Goal: Task Accomplishment & Management: Manage account settings

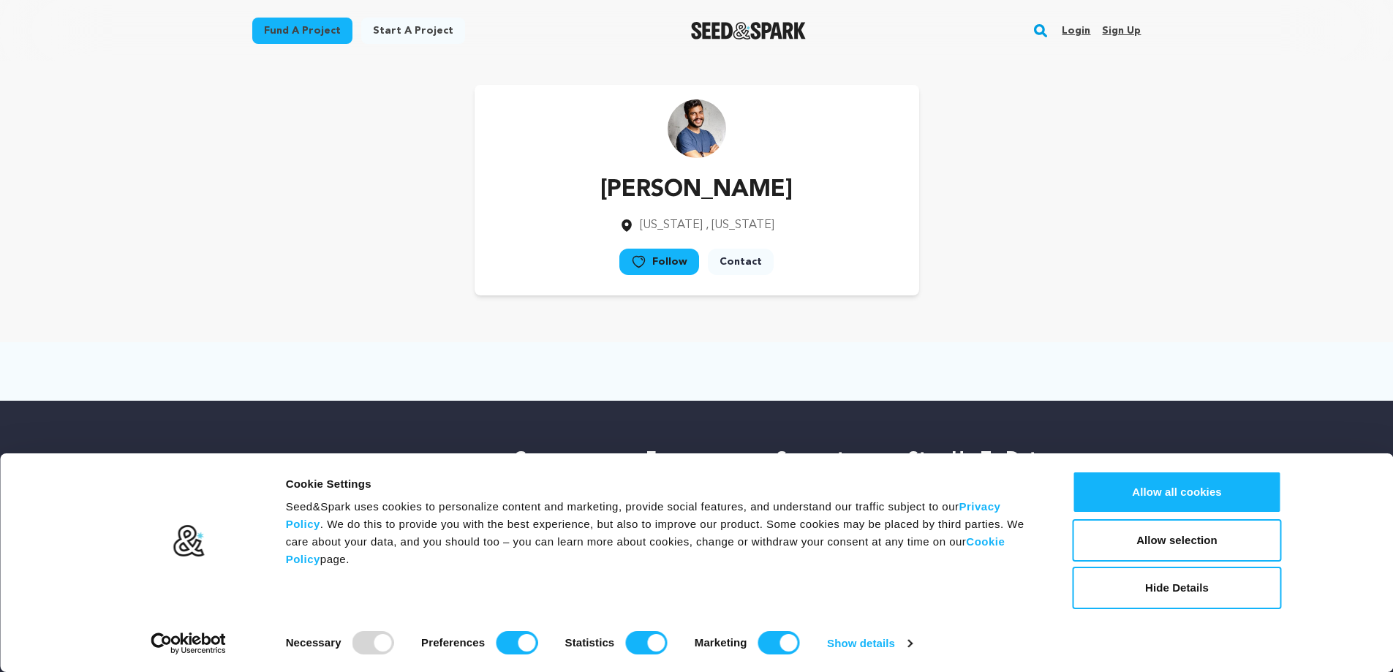
click at [1298, 168] on main "Fund a project Start a project Search Login Sign up Start a project" at bounding box center [696, 388] width 1393 height 776
click at [1123, 26] on link "Sign up" at bounding box center [1121, 30] width 39 height 23
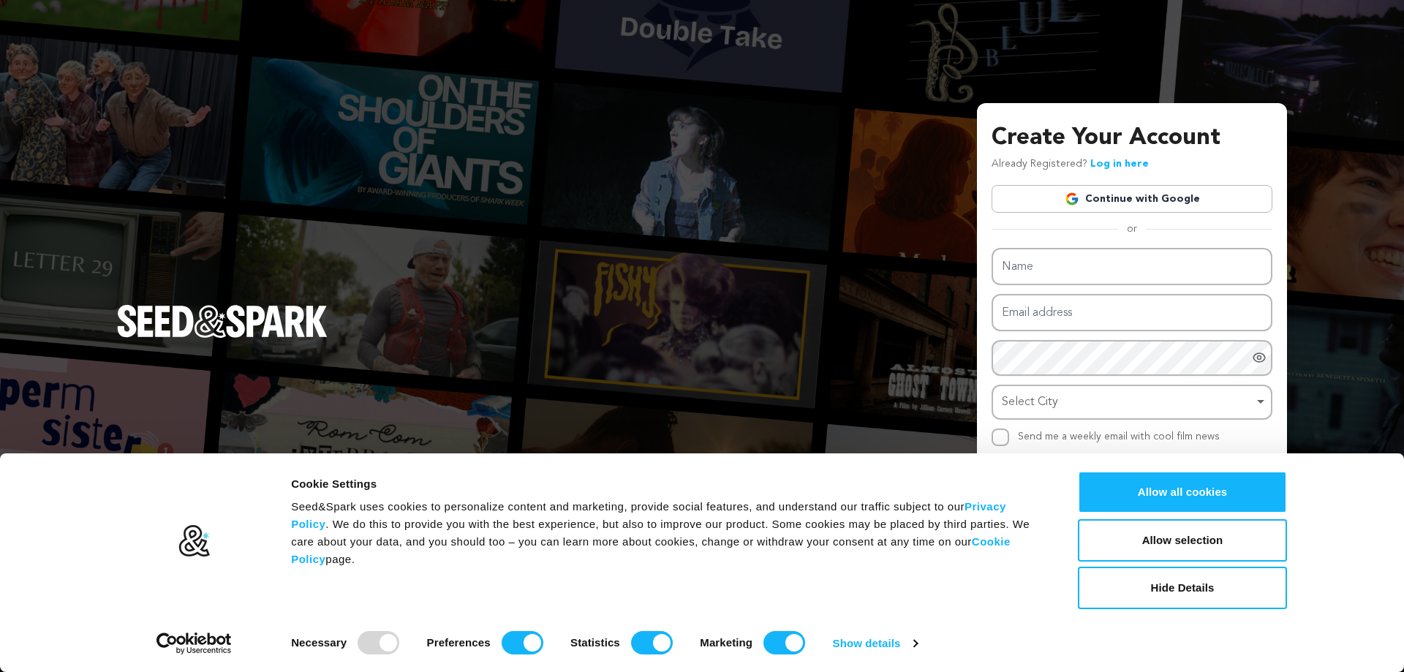
click at [1101, 206] on link "Continue with Google" at bounding box center [1131, 199] width 281 height 28
click at [1101, 196] on link "Continue with Google" at bounding box center [1131, 199] width 281 height 28
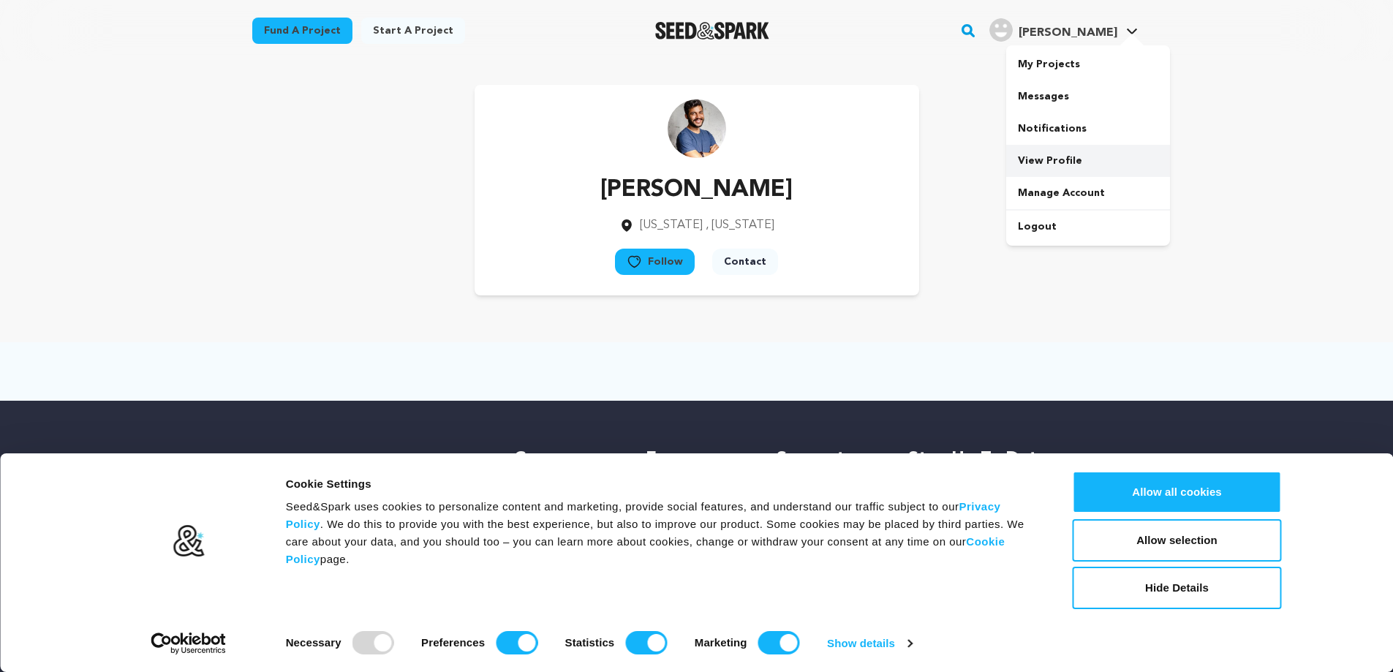
click at [1043, 156] on link "View Profile" at bounding box center [1088, 161] width 164 height 32
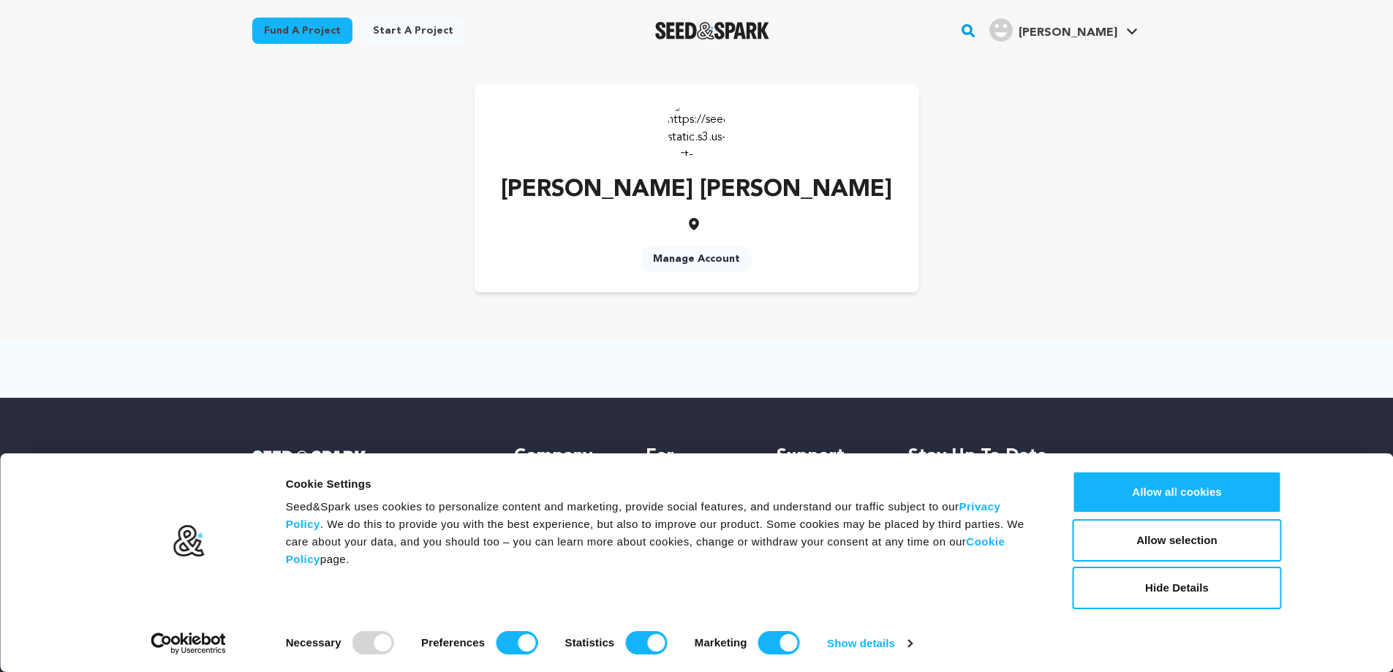
click at [685, 259] on link "Manage Account" at bounding box center [696, 259] width 110 height 26
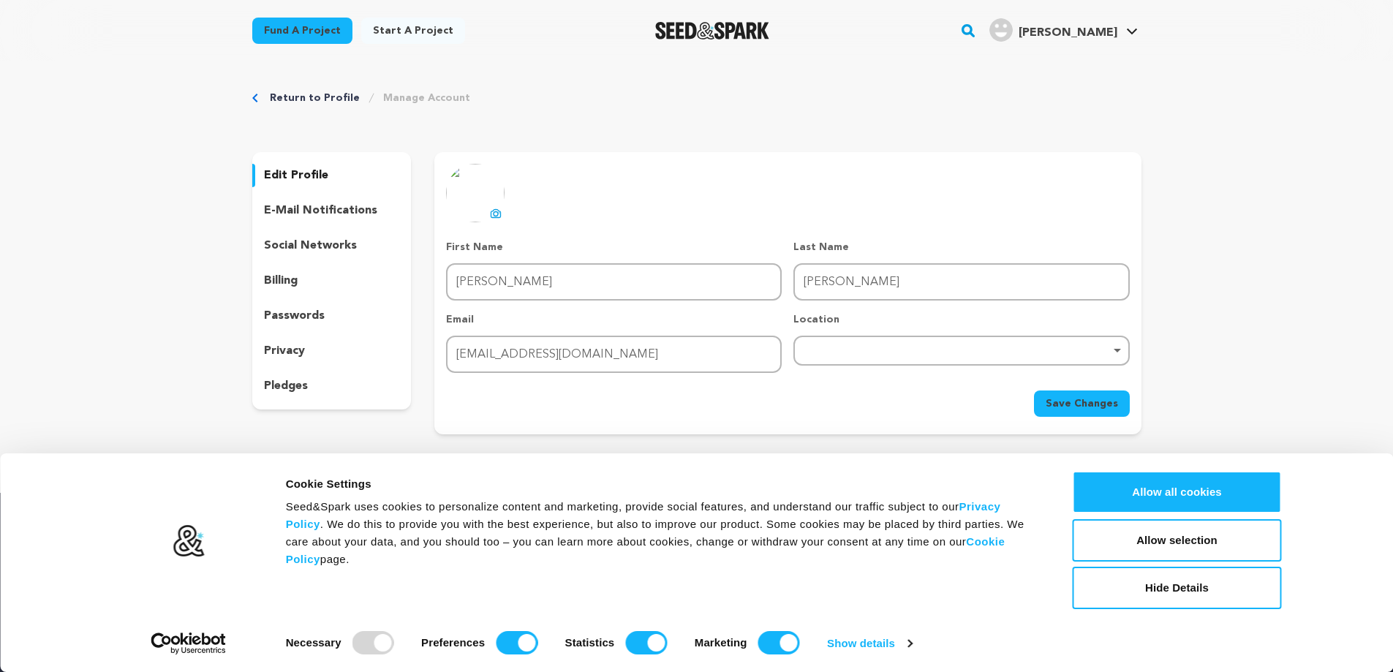
click at [320, 254] on p "social networks" at bounding box center [310, 246] width 93 height 18
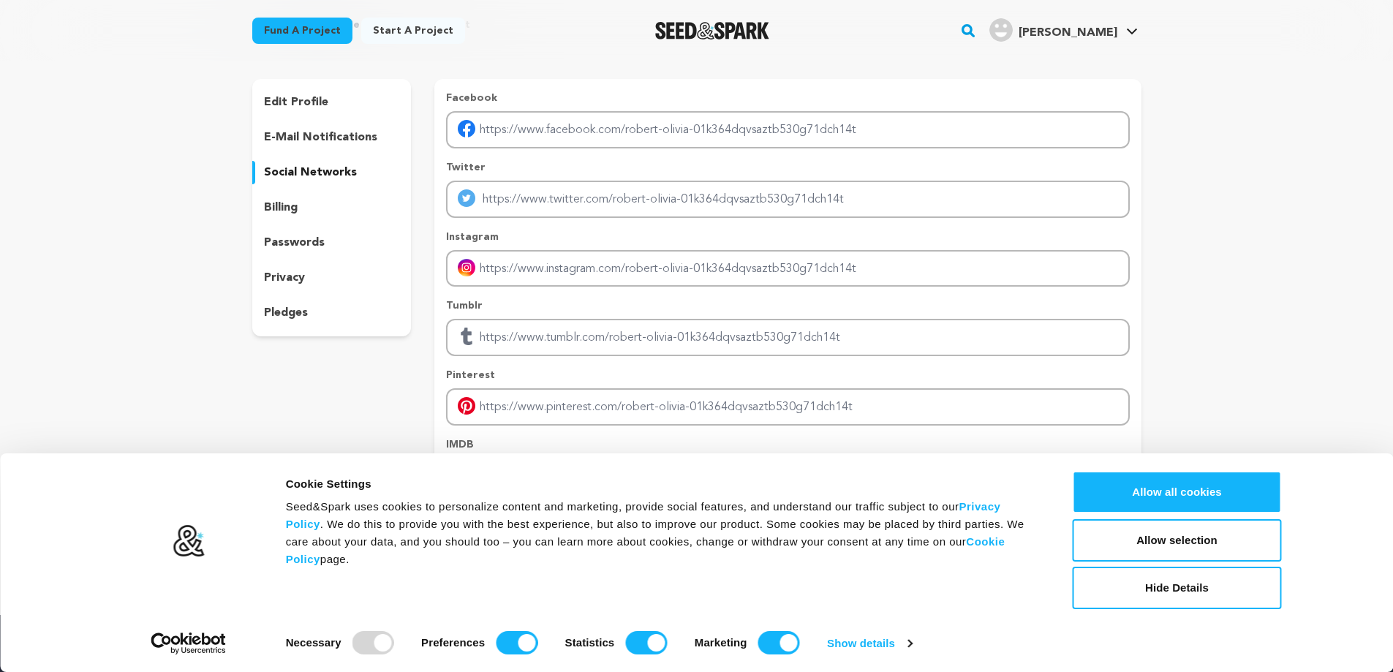
scroll to position [146, 0]
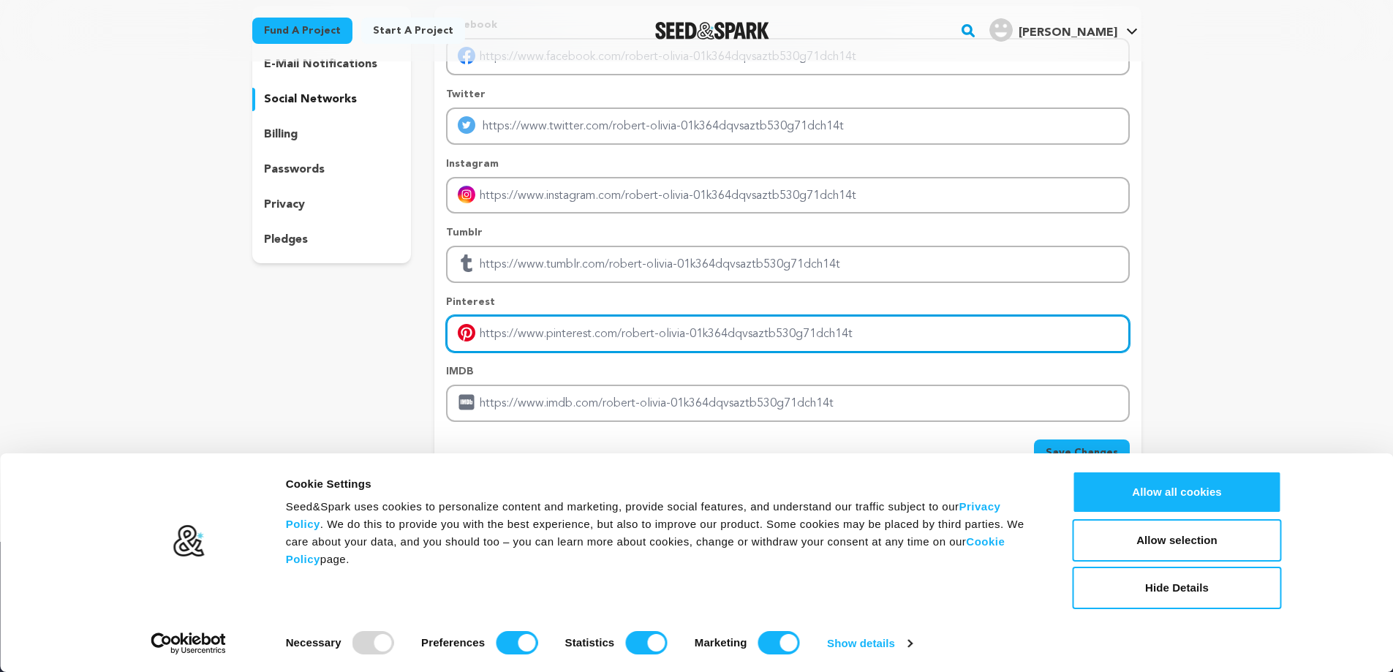
click at [525, 343] on input "Enter pinterest profile link" at bounding box center [787, 333] width 683 height 37
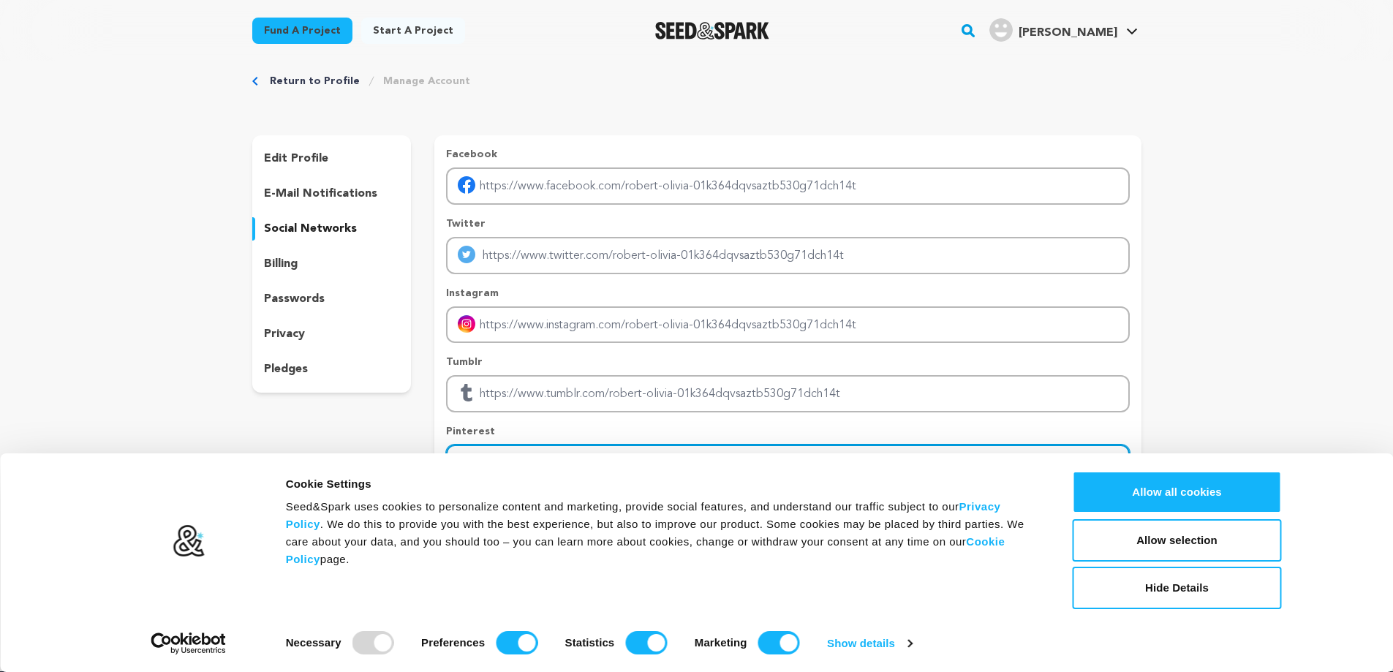
scroll to position [73, 0]
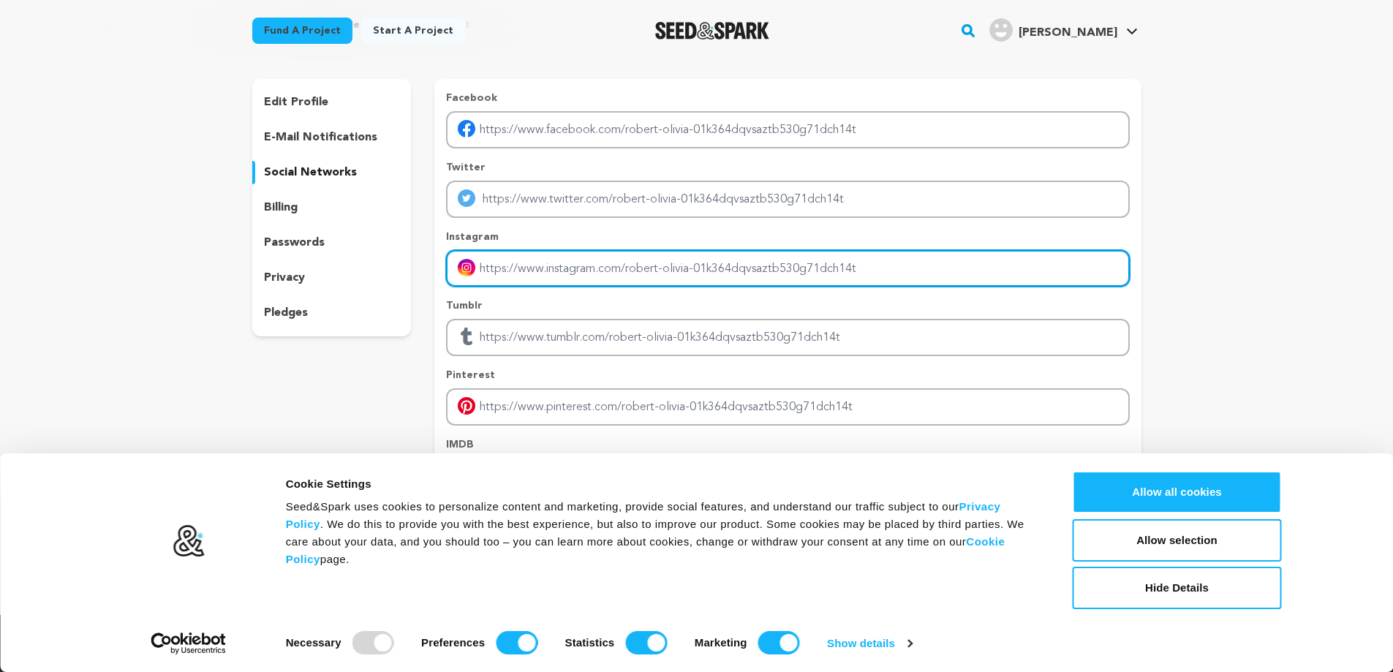
click at [549, 277] on input "Enter instagram handle link" at bounding box center [787, 268] width 683 height 37
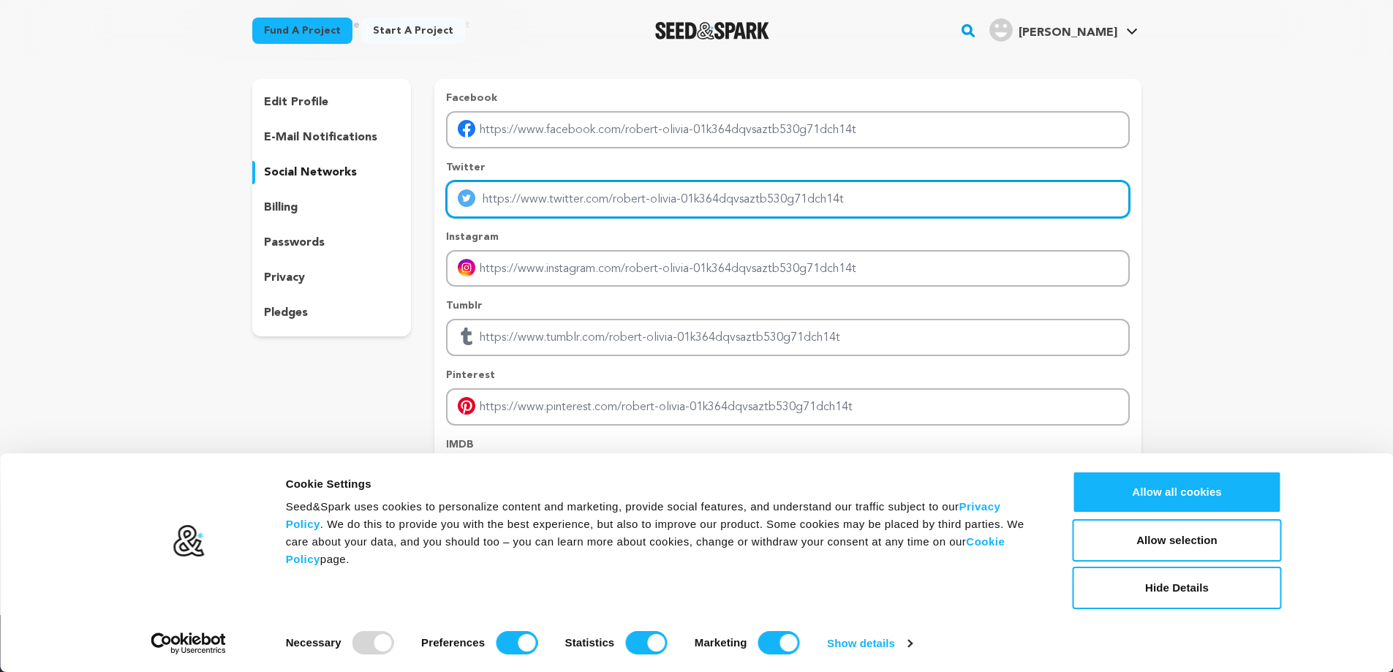
click at [556, 213] on input "Enter twitter profile link" at bounding box center [787, 199] width 683 height 37
paste input "https://www.allofficeslocation.com/qatar-airways/qatar-airways-brisbane-office/"
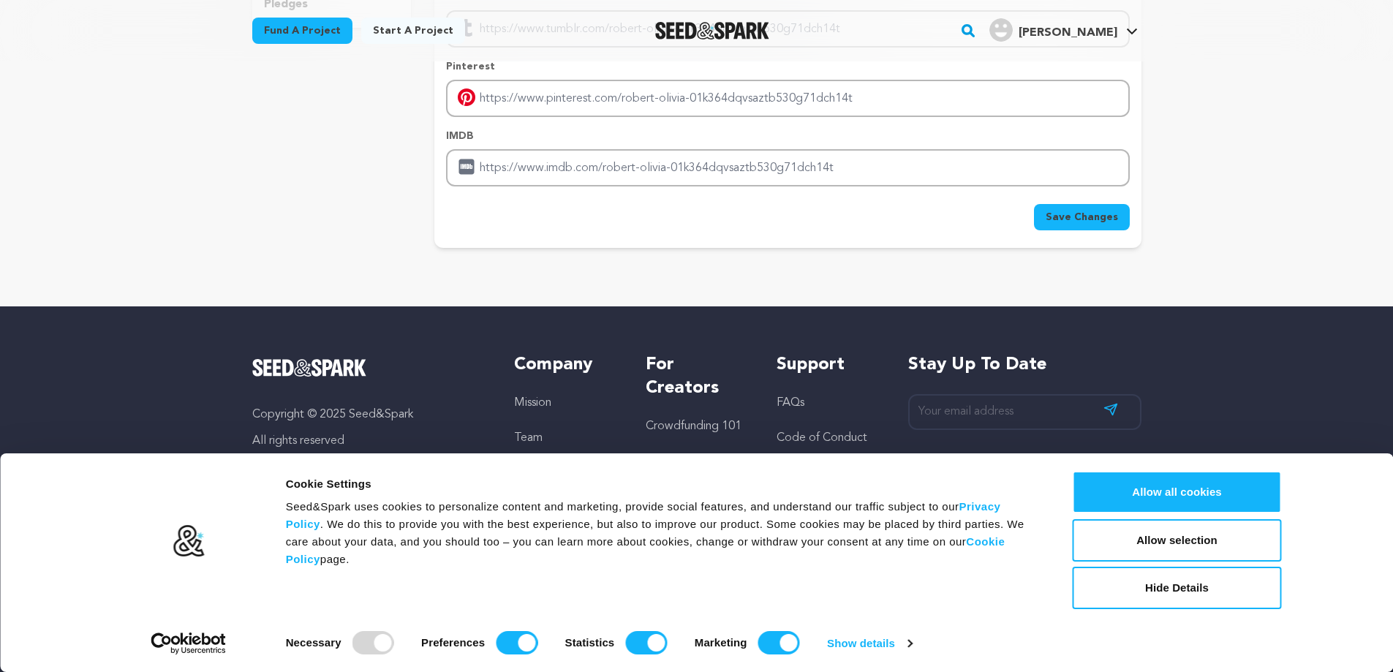
scroll to position [391, 0]
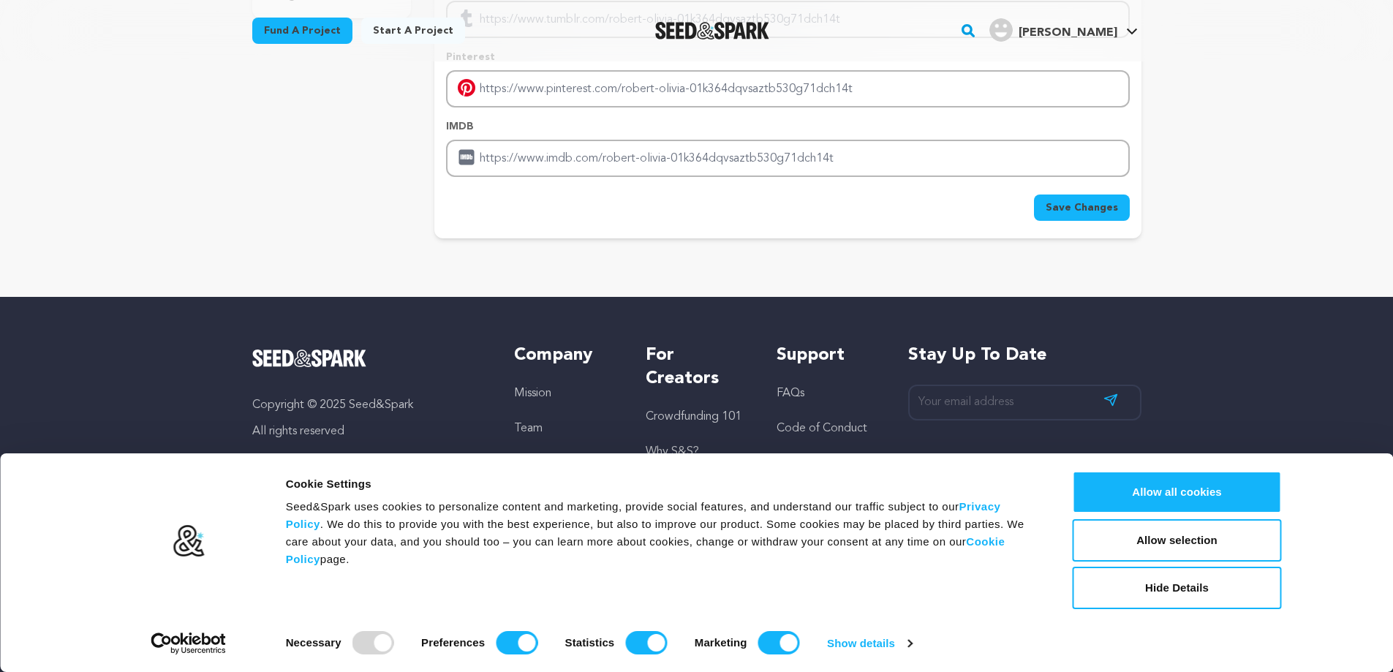
type input "https://www.allofficeslocation.com/qatar-airways/qatar-airways-brisbane-office/"
click at [1085, 205] on span "Save Changes" at bounding box center [1082, 207] width 72 height 15
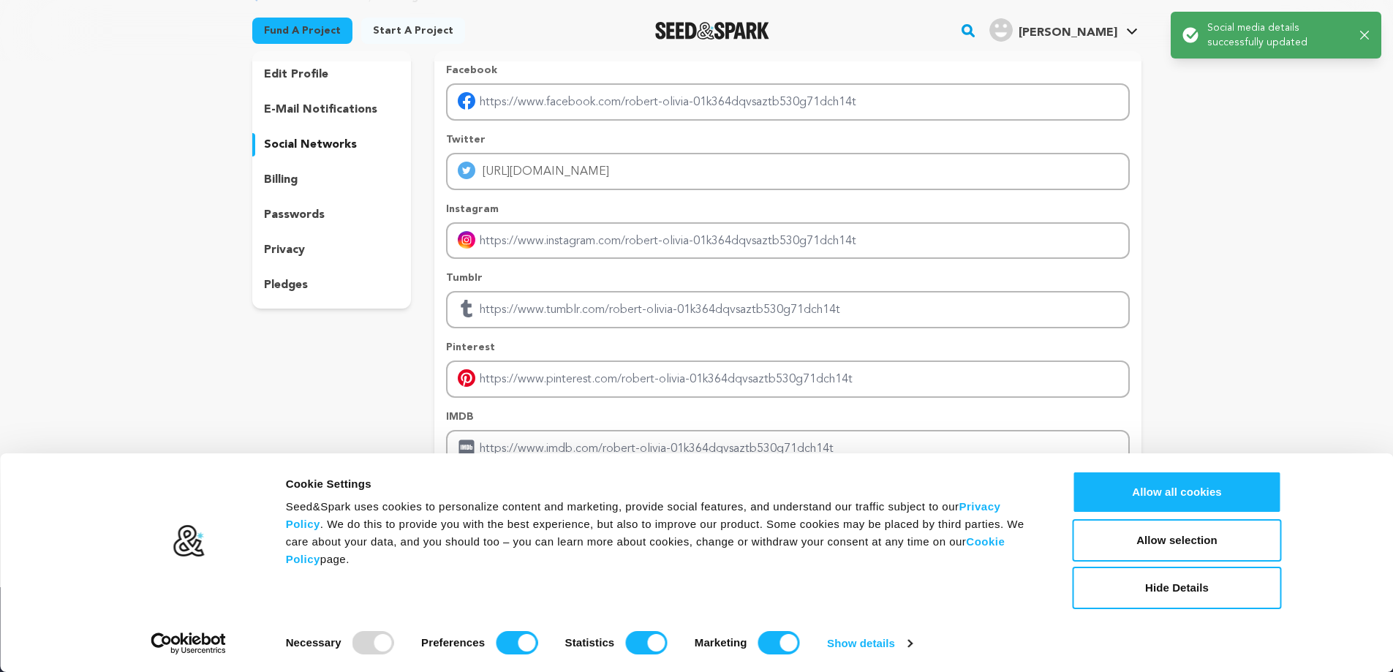
scroll to position [0, 0]
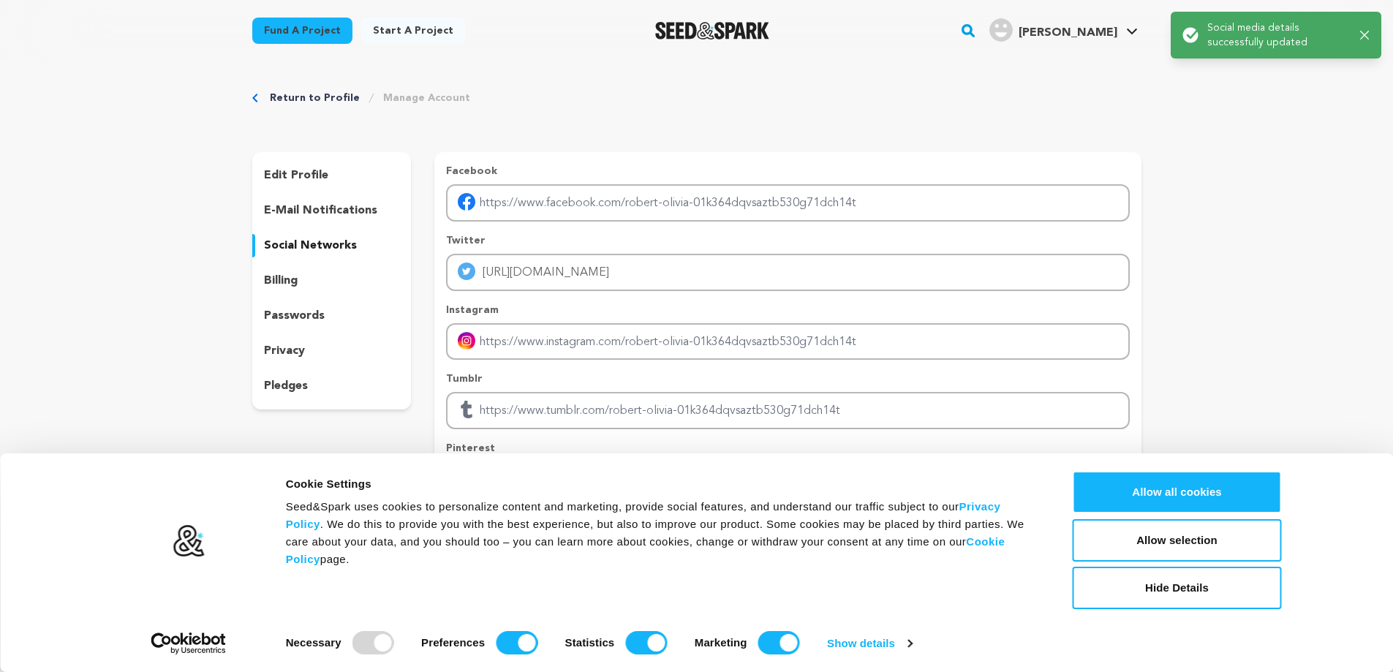
click at [306, 249] on p "social networks" at bounding box center [310, 246] width 93 height 18
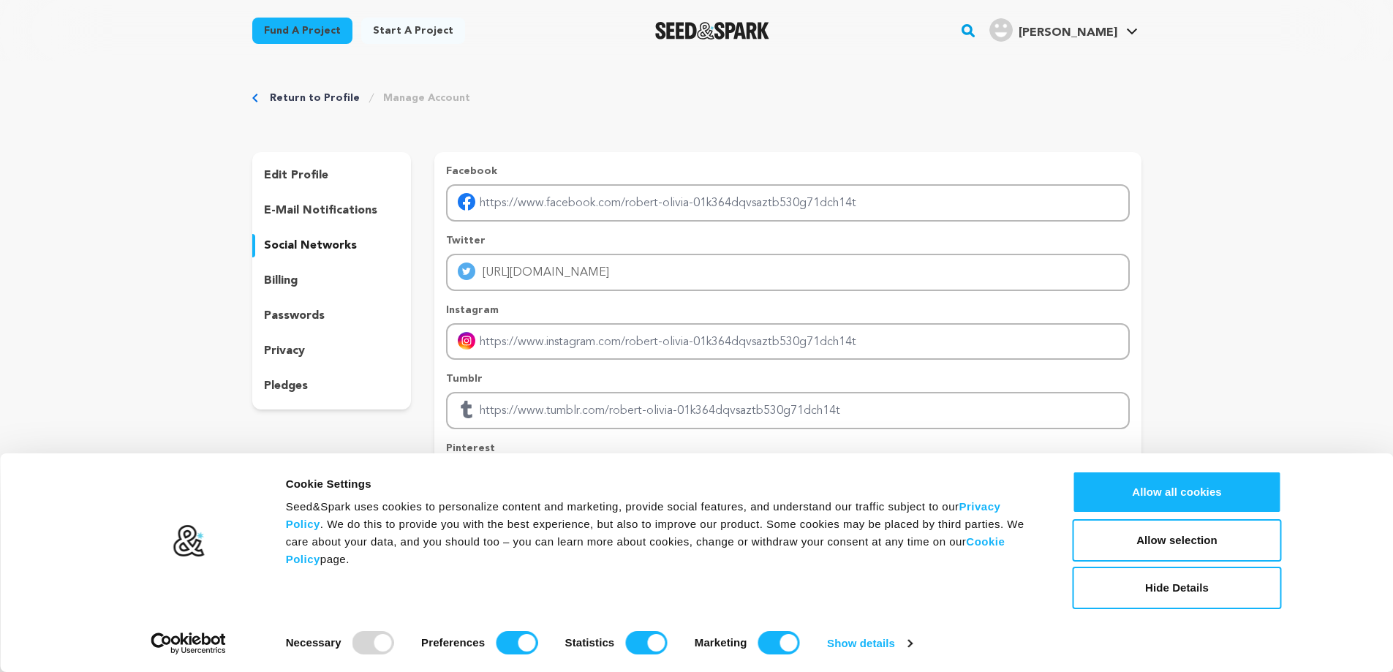
click at [319, 210] on p "e-mail notifications" at bounding box center [320, 211] width 113 height 18
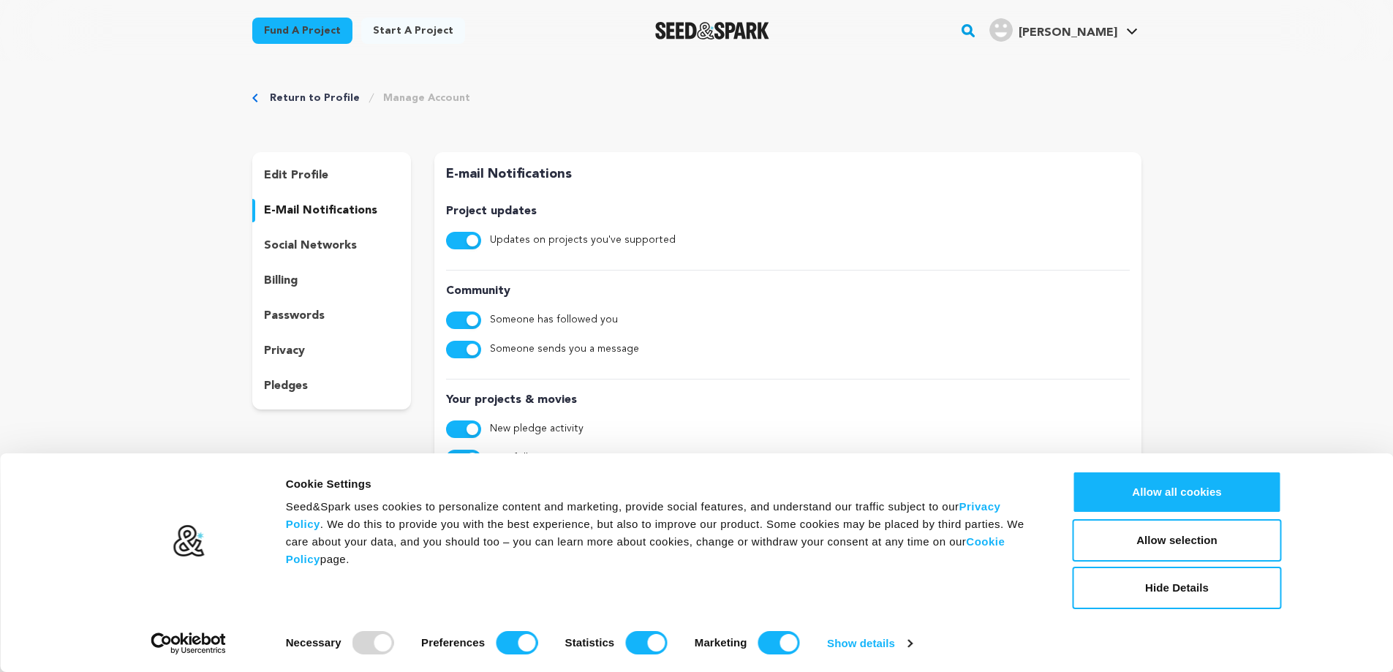
click at [325, 175] on p "edit profile" at bounding box center [296, 176] width 64 height 18
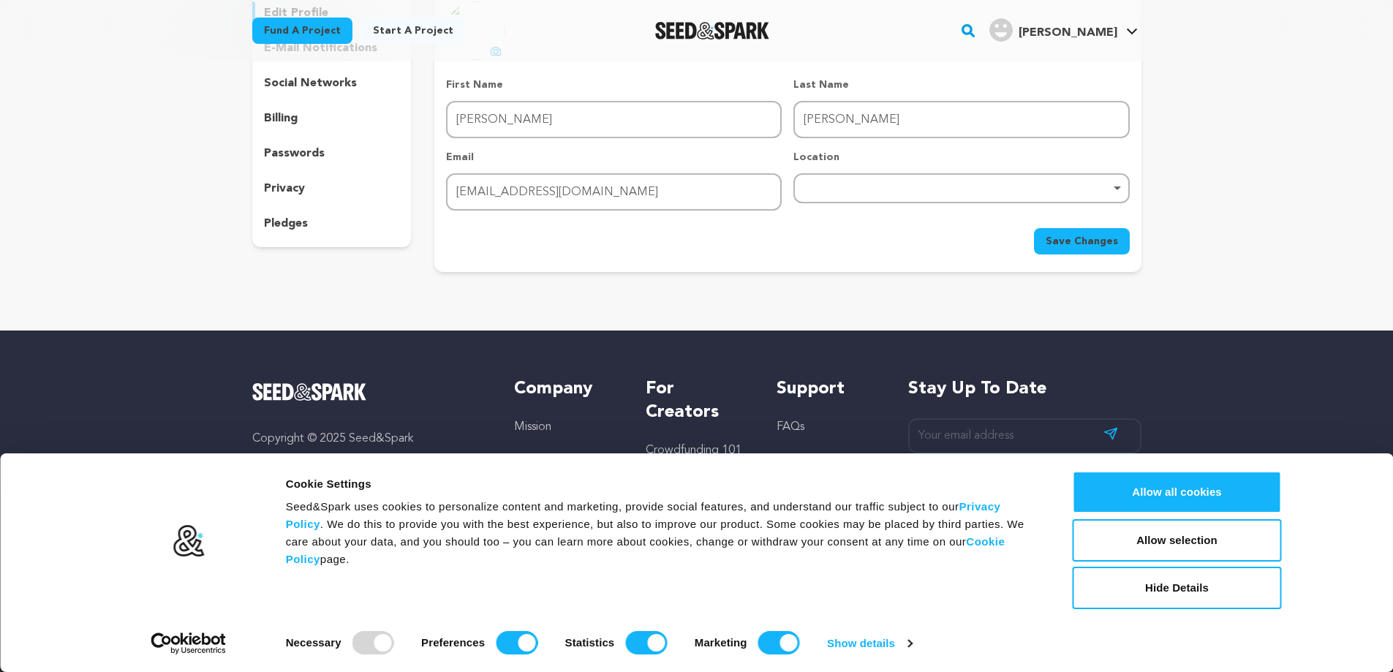
scroll to position [196, 0]
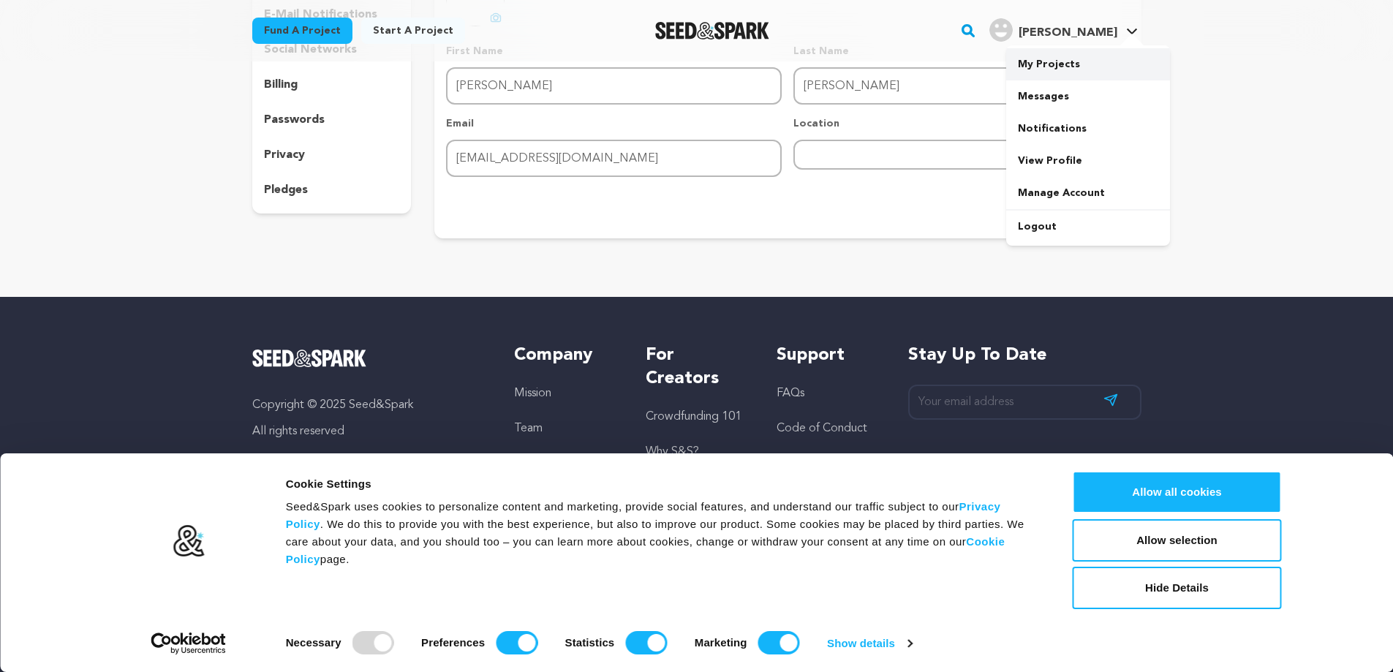
click at [1066, 67] on link "My Projects" at bounding box center [1088, 64] width 164 height 32
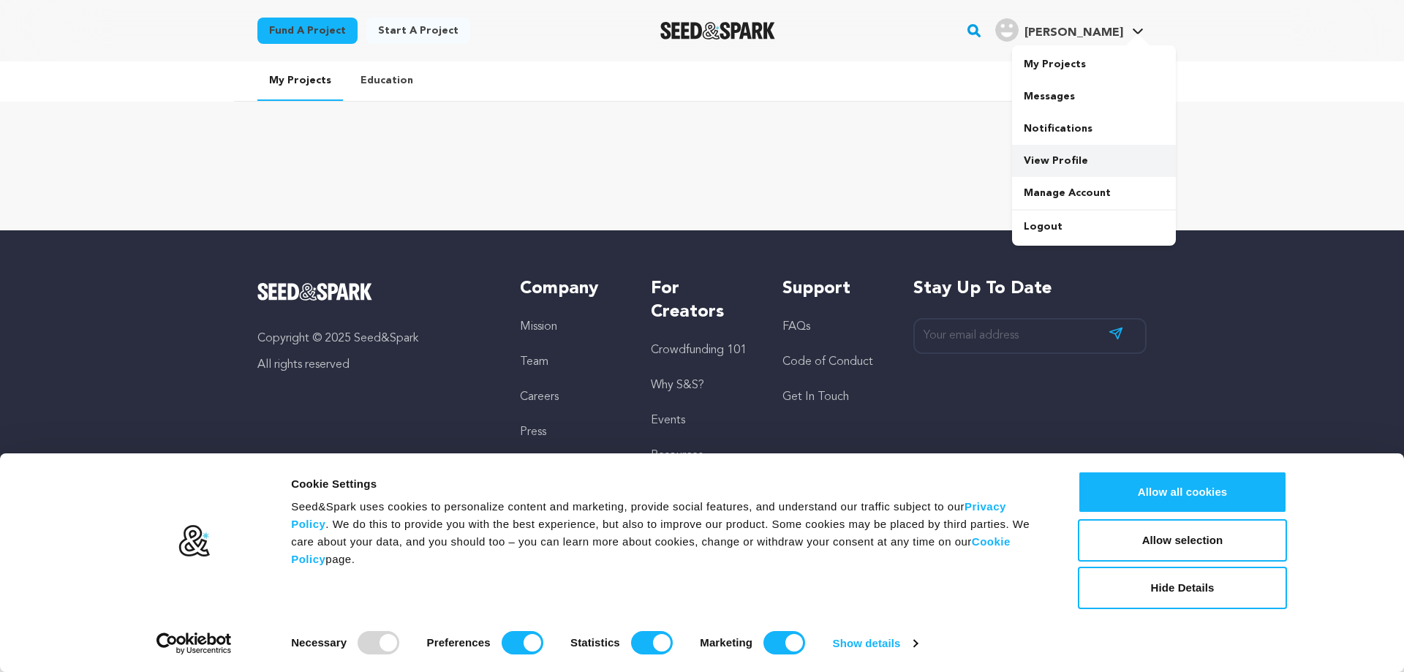
click at [1047, 156] on link "View Profile" at bounding box center [1094, 161] width 164 height 32
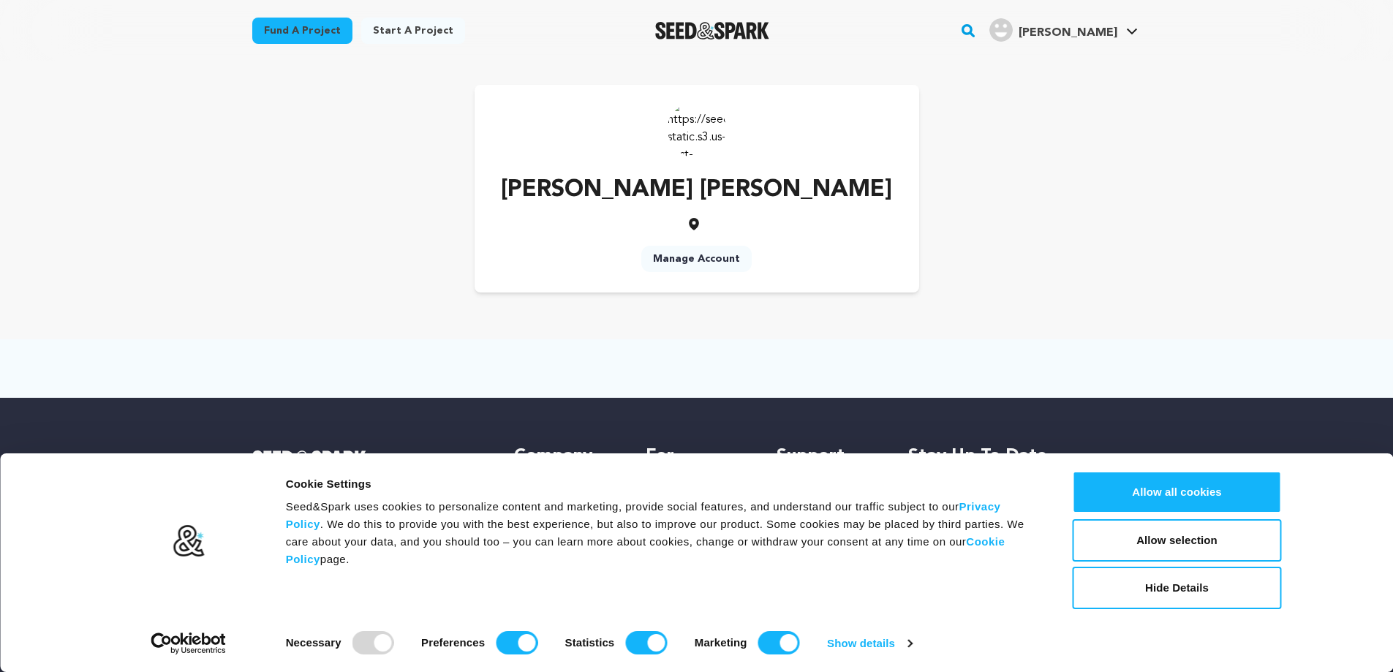
click at [1135, 143] on div "Robert Olivia Manage Account" at bounding box center [696, 189] width 889 height 208
click at [698, 226] on icon at bounding box center [694, 223] width 15 height 15
click at [1086, 27] on font "[PERSON_NAME]" at bounding box center [1068, 33] width 99 height 12
click at [1046, 191] on link "Manage Account" at bounding box center [1088, 193] width 164 height 32
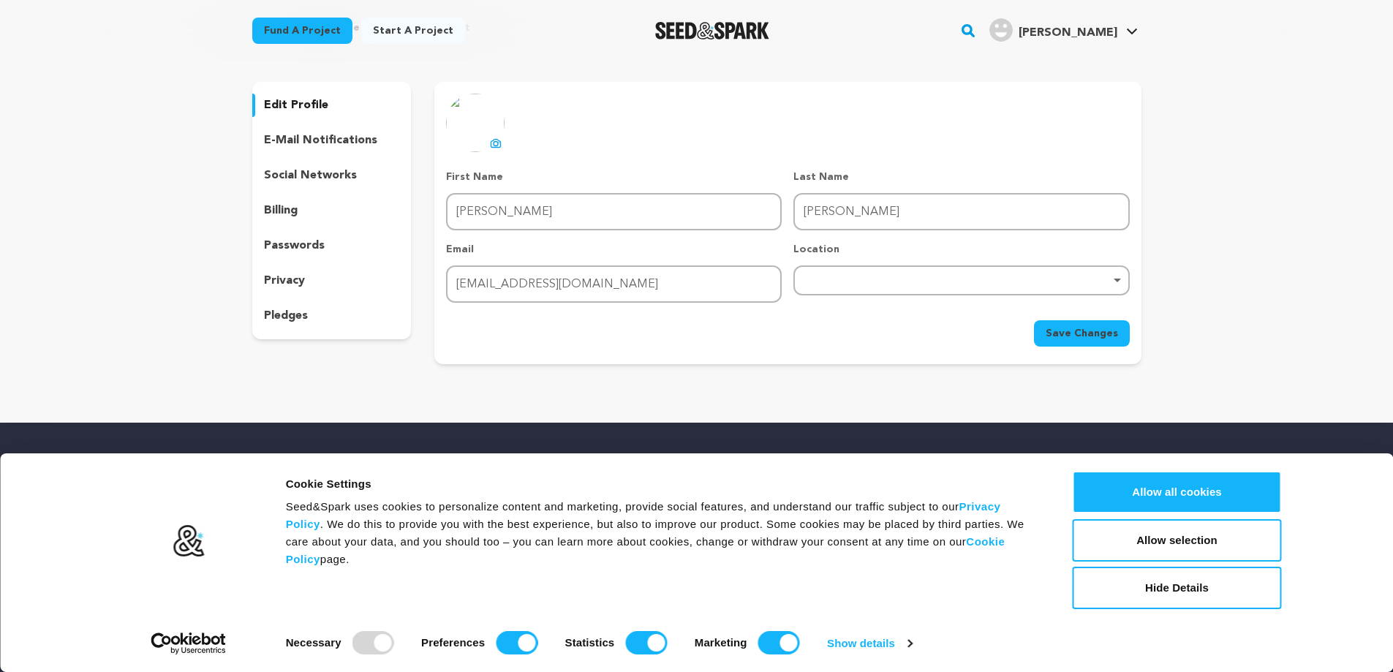
scroll to position [73, 0]
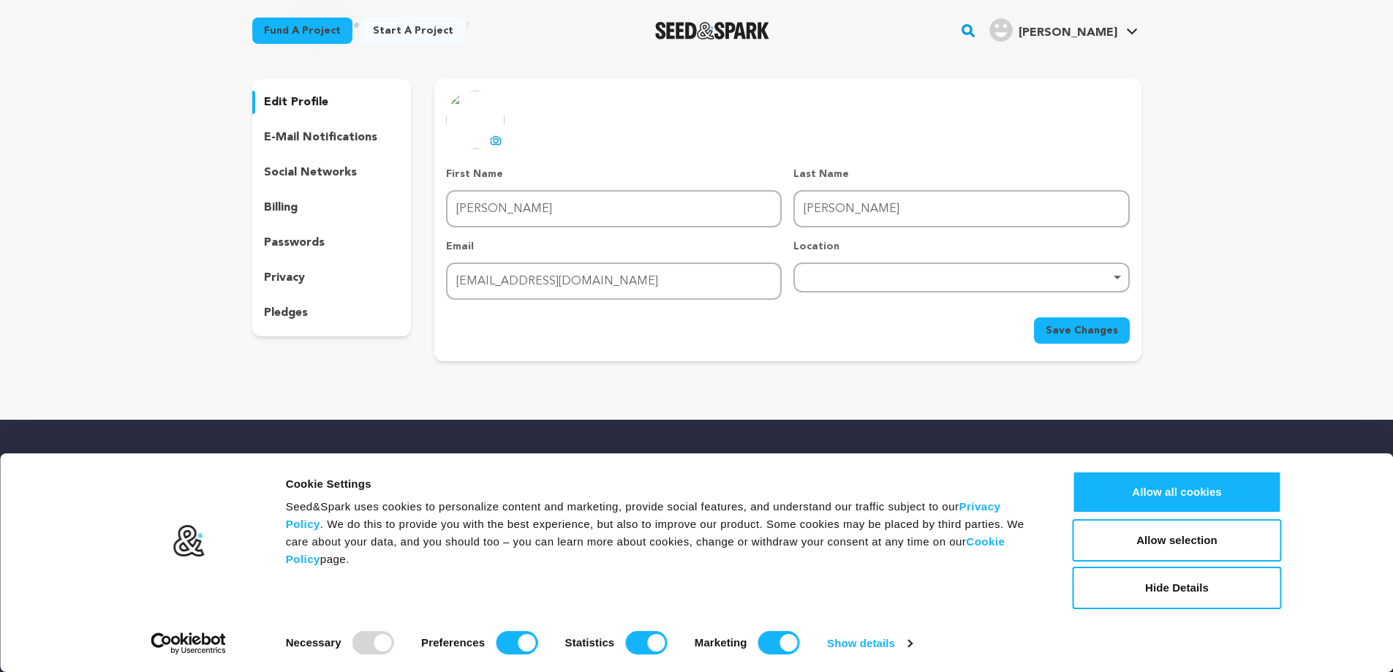
click at [310, 167] on p "social networks" at bounding box center [310, 173] width 93 height 18
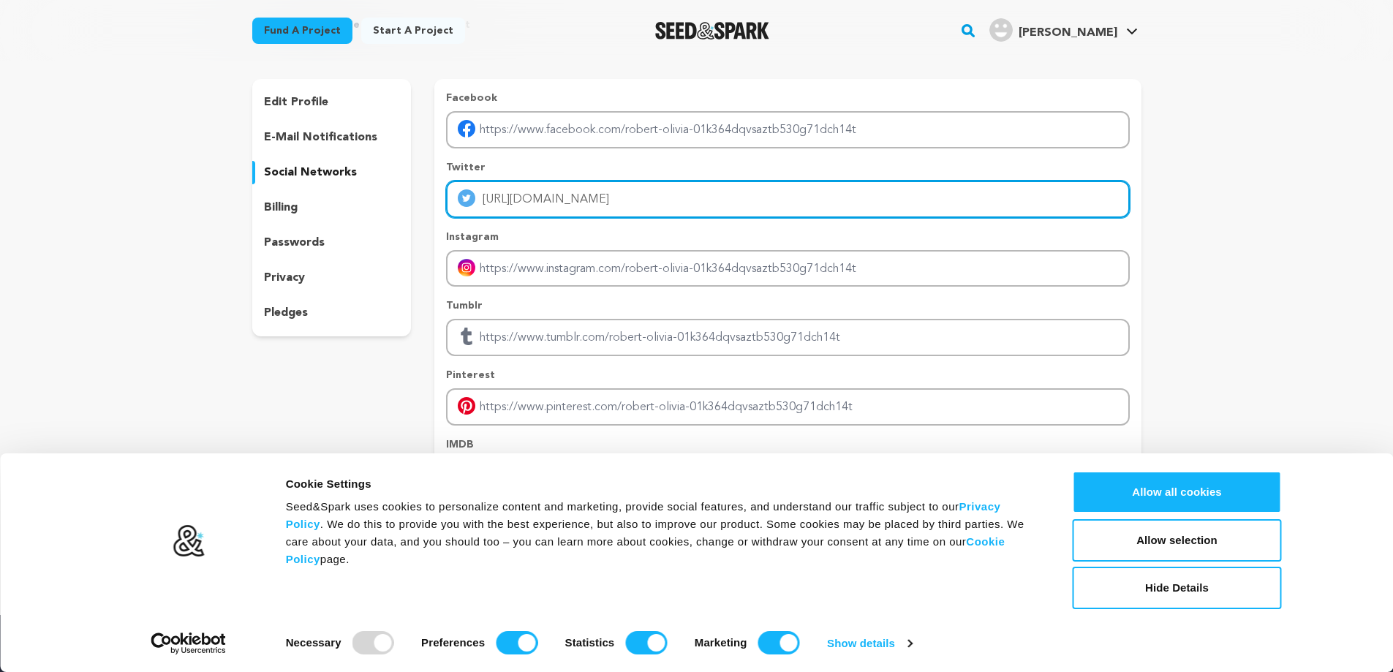
click at [602, 205] on input "https://www.allofficeslocation.com/qatar-airways/qatar-airways-brisbane-office/" at bounding box center [787, 199] width 683 height 37
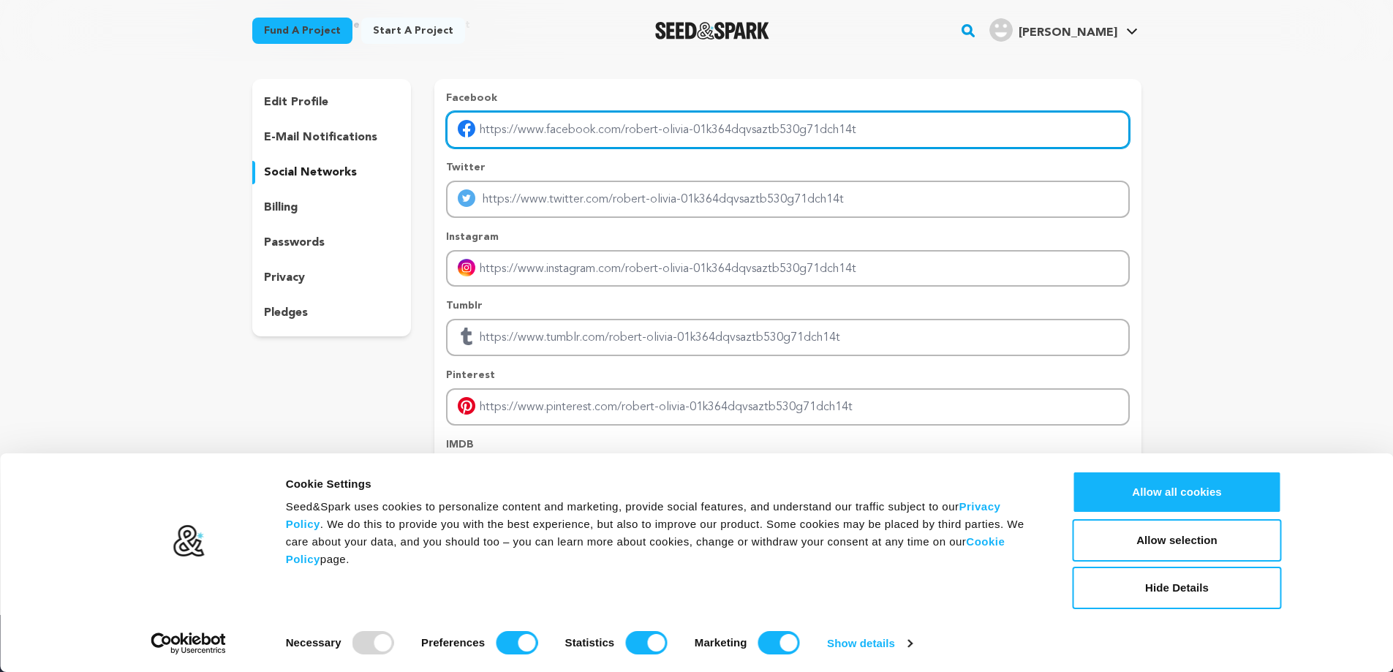
click at [610, 132] on input "Enter facebook profile link" at bounding box center [787, 129] width 683 height 37
paste input "https://www.allofficeslocation.com/qatar-airways/qatar-airways-brisbane-office/"
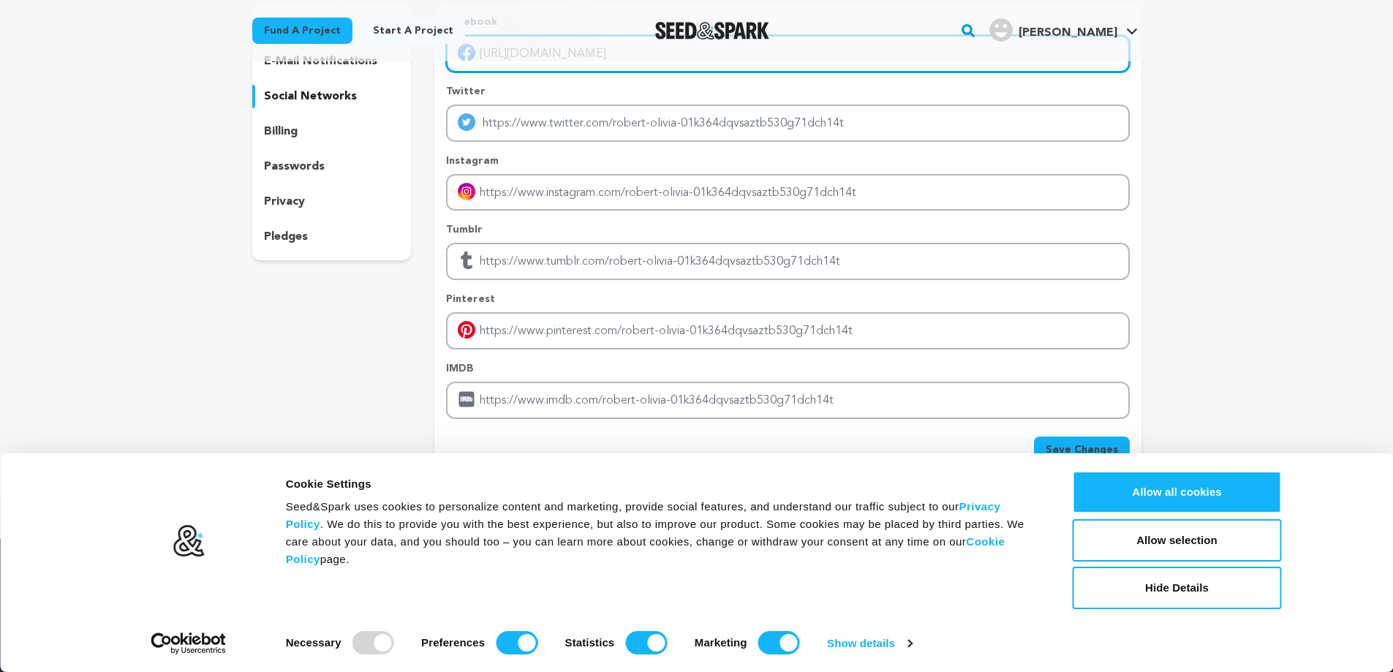
scroll to position [366, 0]
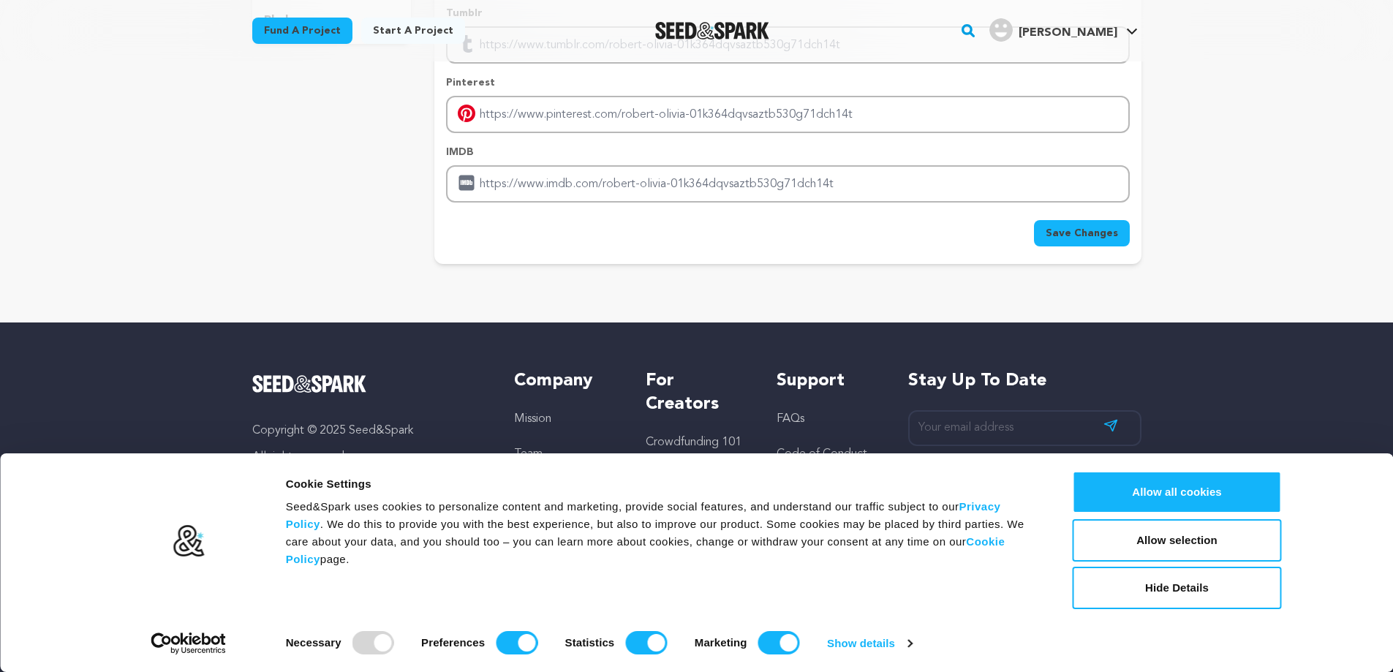
type input "https://www.allofficeslocation.com/qatar-airways/qatar-airways-brisbane-office/"
click at [1084, 226] on span "Save Changes" at bounding box center [1082, 233] width 72 height 15
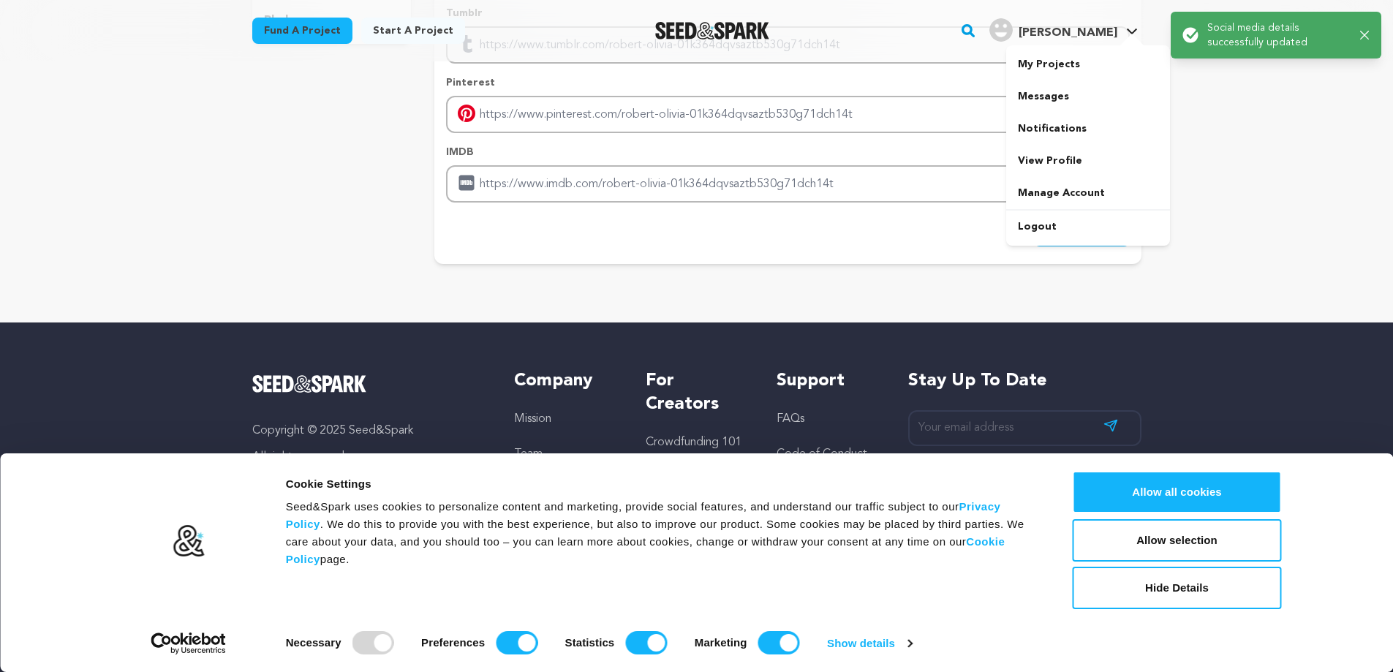
click at [1110, 25] on h4 "[PERSON_NAME]" at bounding box center [1068, 33] width 99 height 18
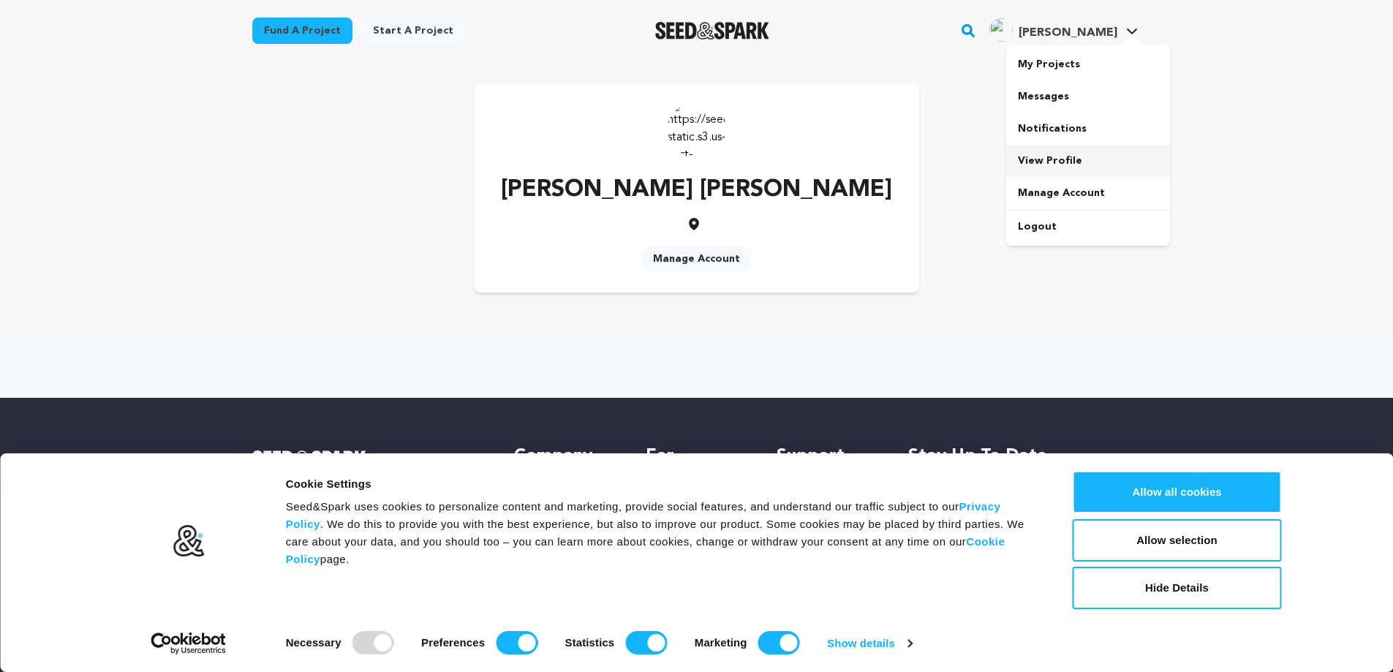
click at [1057, 157] on link "View Profile" at bounding box center [1088, 161] width 164 height 32
drag, startPoint x: 638, startPoint y: 133, endPoint x: 648, endPoint y: 133, distance: 9.5
click at [638, 134] on div "[PERSON_NAME] [PERSON_NAME] Manage Account" at bounding box center [697, 189] width 445 height 208
click at [719, 124] on img at bounding box center [697, 128] width 58 height 58
click at [668, 135] on img at bounding box center [697, 128] width 58 height 58
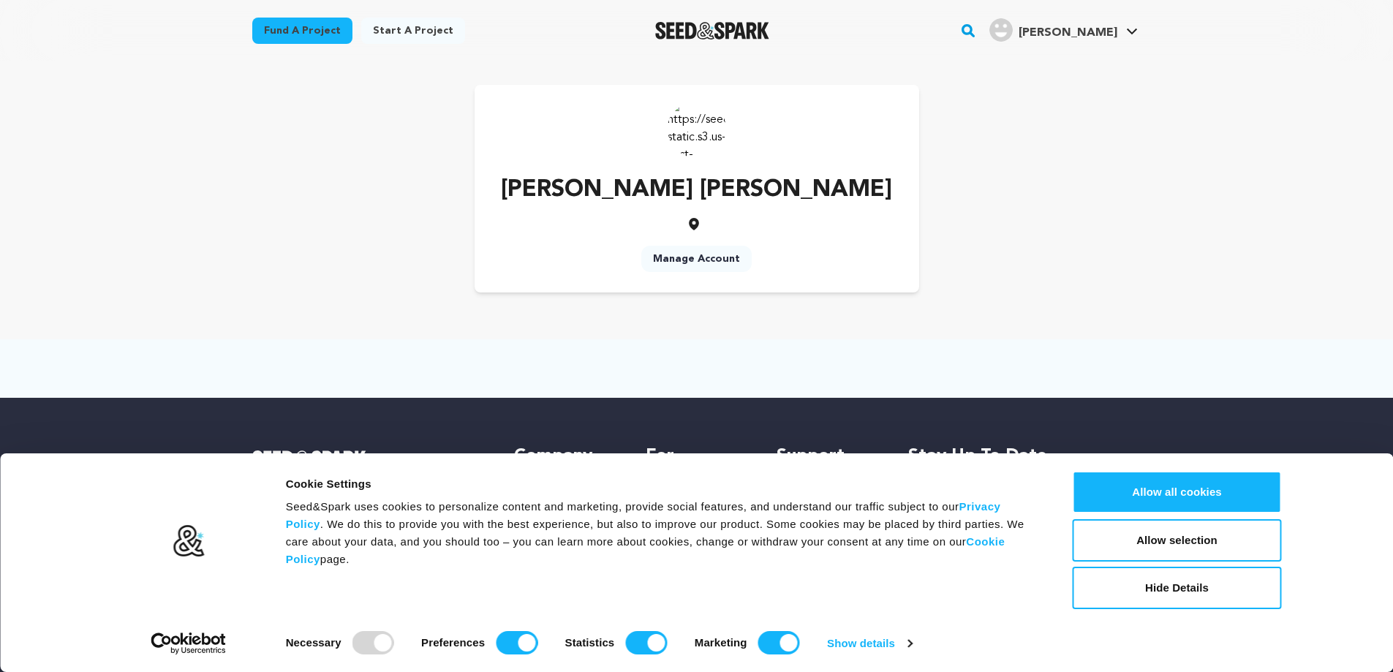
drag, startPoint x: 688, startPoint y: 204, endPoint x: 691, endPoint y: 214, distance: 9.9
click at [687, 205] on p "Robert Olivia" at bounding box center [696, 190] width 391 height 35
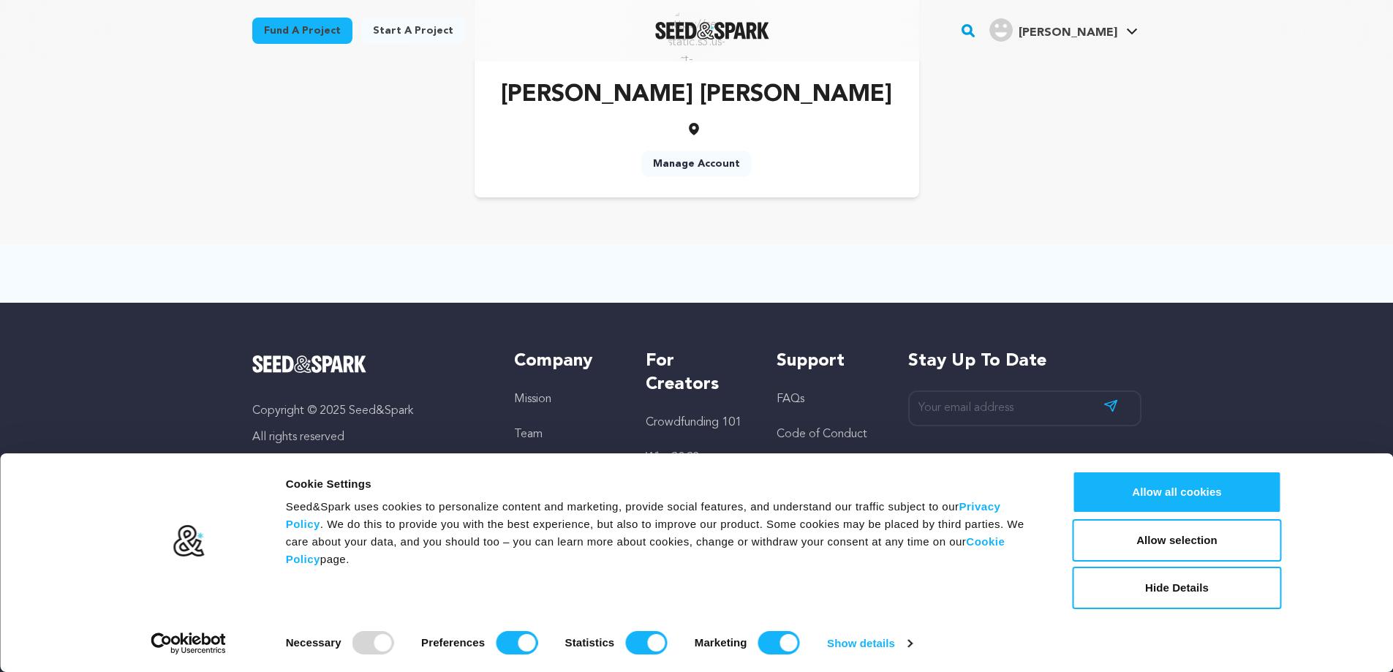
scroll to position [101, 0]
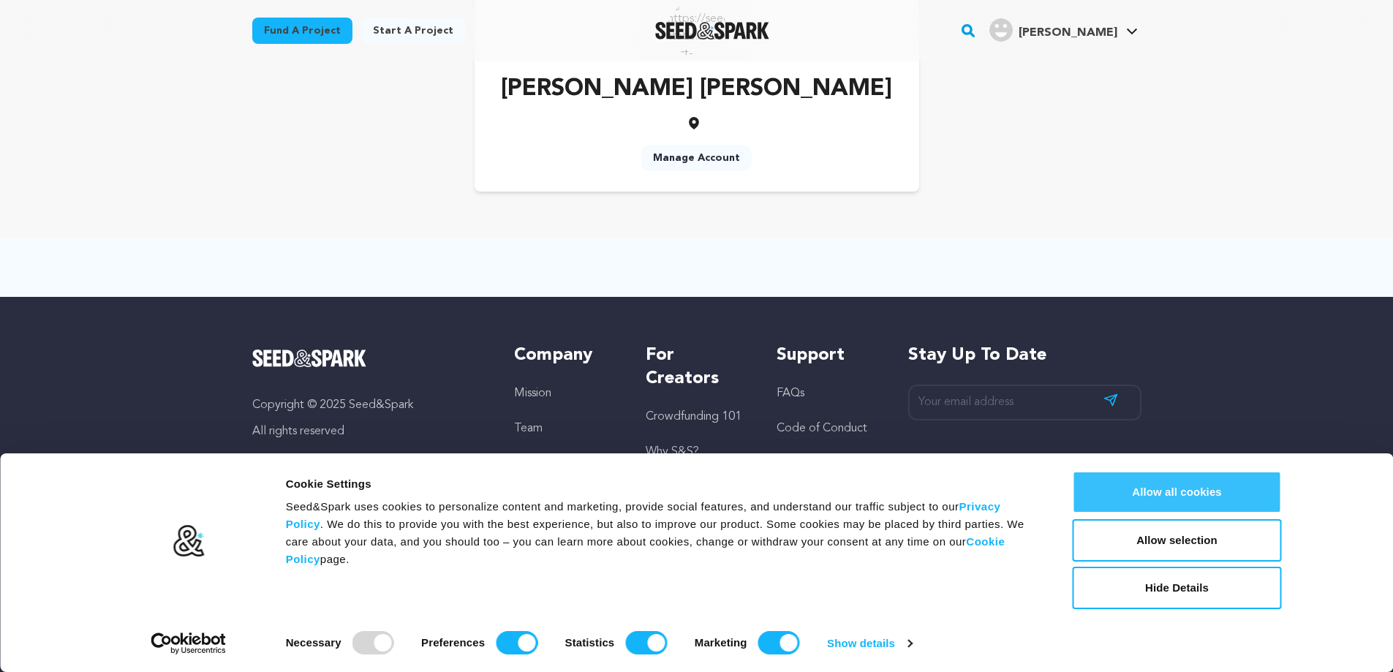
click at [1185, 480] on button "Allow all cookies" at bounding box center [1177, 492] width 209 height 42
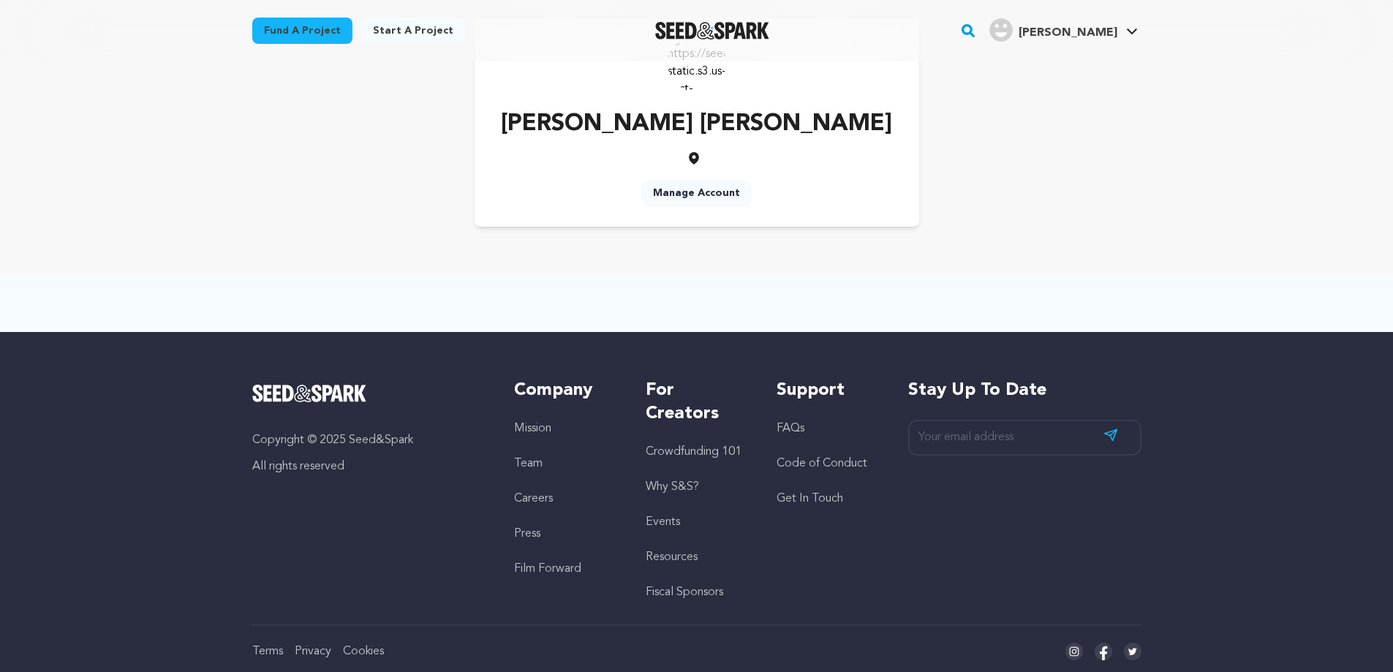
scroll to position [0, 0]
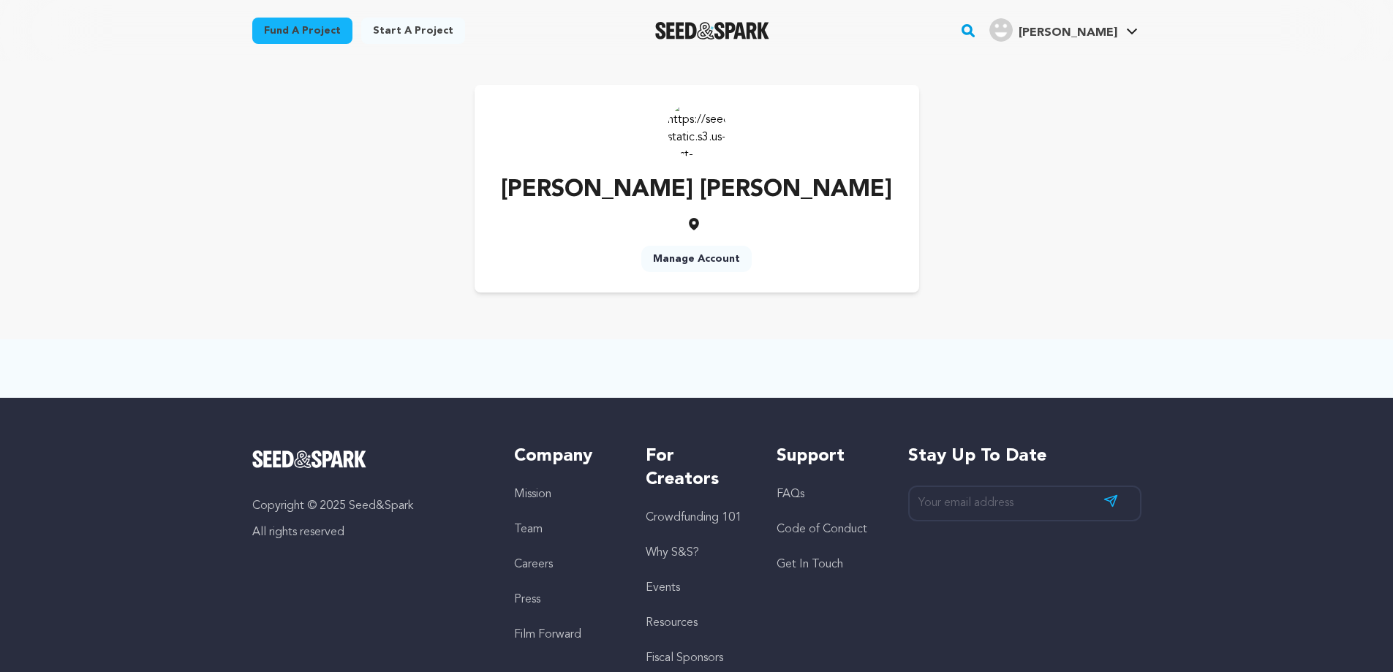
click at [691, 256] on link "Manage Account" at bounding box center [696, 259] width 110 height 26
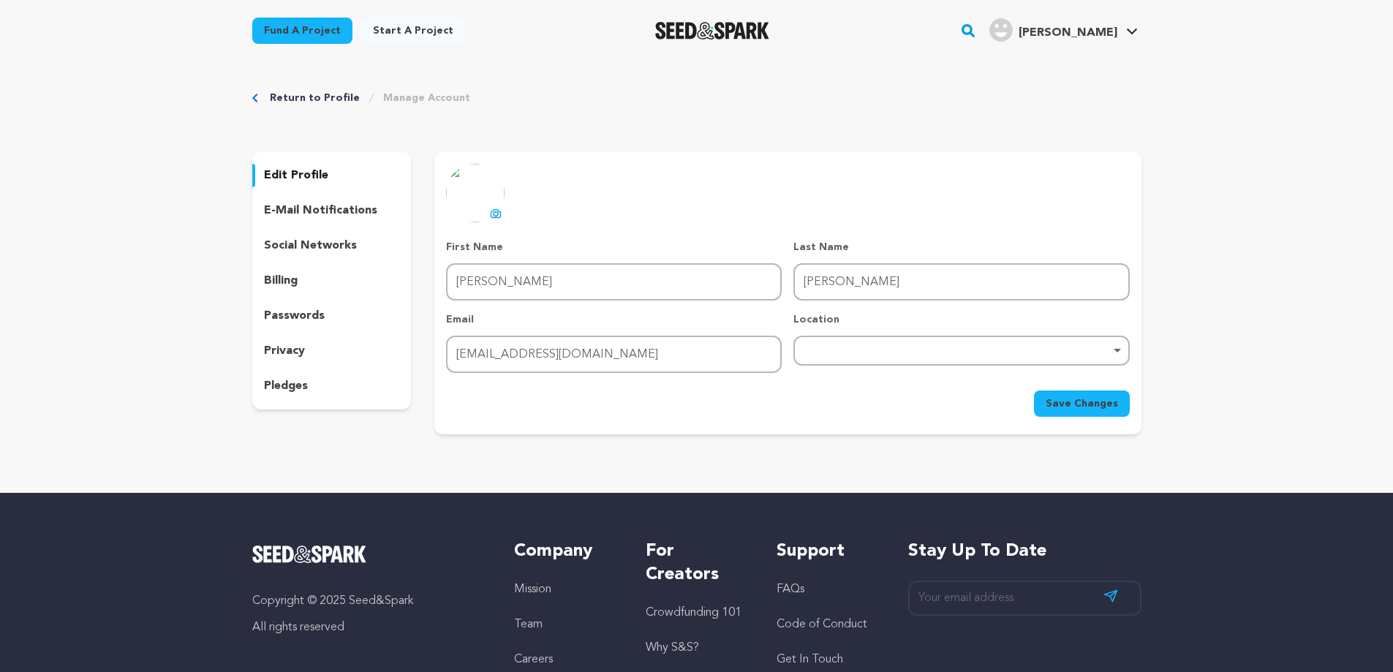
click at [330, 164] on div "edit profile" at bounding box center [331, 175] width 159 height 23
click at [420, 101] on link "Manage Account" at bounding box center [426, 98] width 87 height 15
click at [301, 105] on div "Return to Profile Manage Account edit profile e-mail notifications social netwo…" at bounding box center [697, 265] width 936 height 408
click at [307, 97] on link "Return to Profile" at bounding box center [315, 98] width 90 height 15
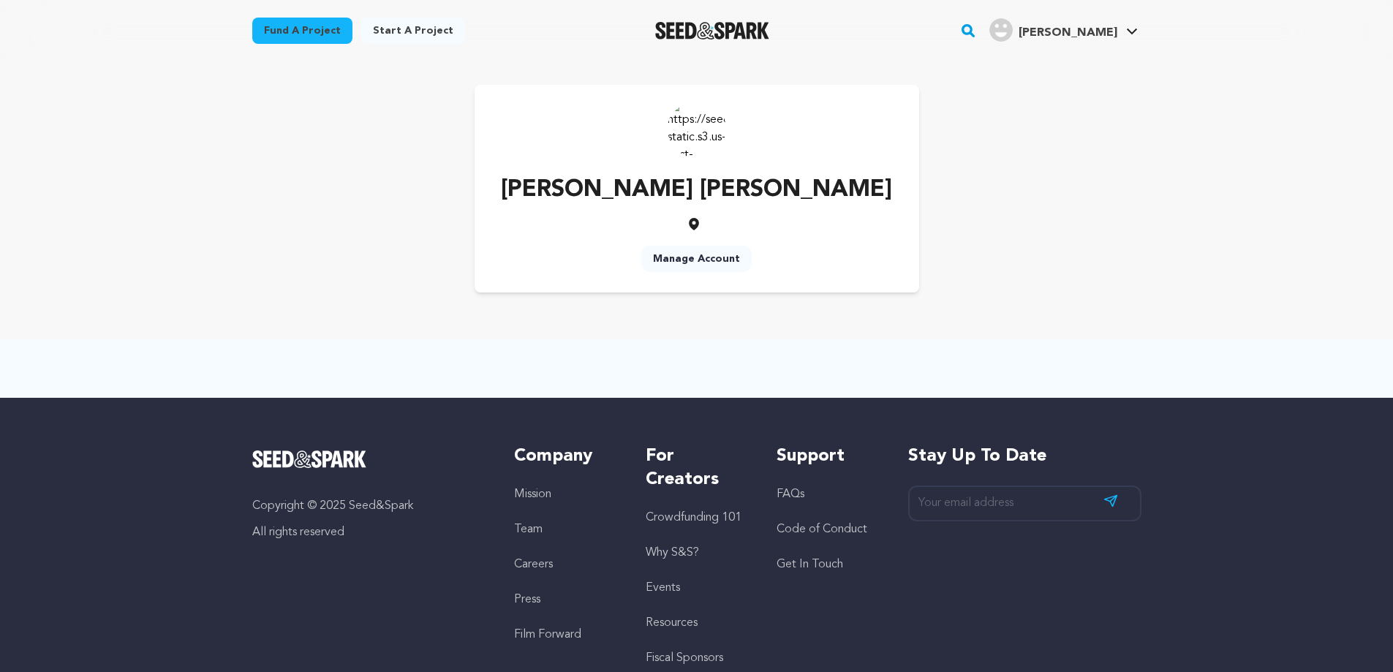
click at [400, 29] on link "Start a project" at bounding box center [413, 31] width 104 height 26
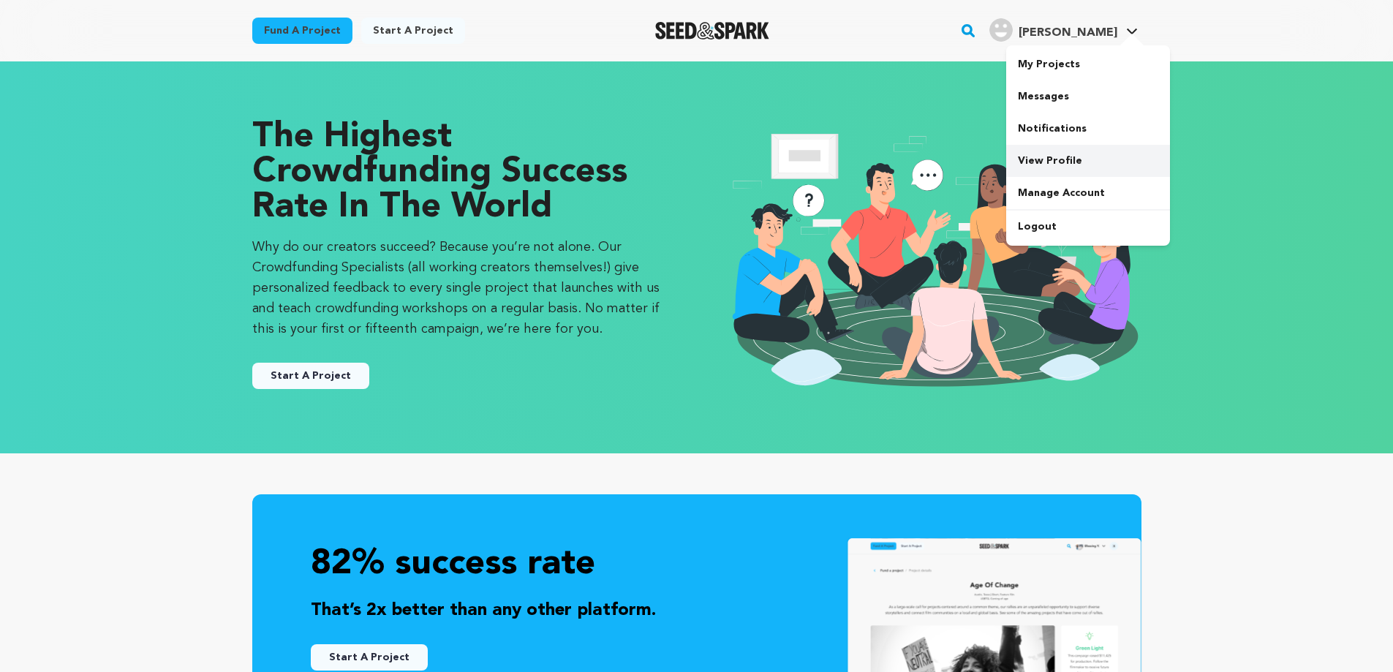
click at [1032, 166] on link "View Profile" at bounding box center [1088, 161] width 164 height 32
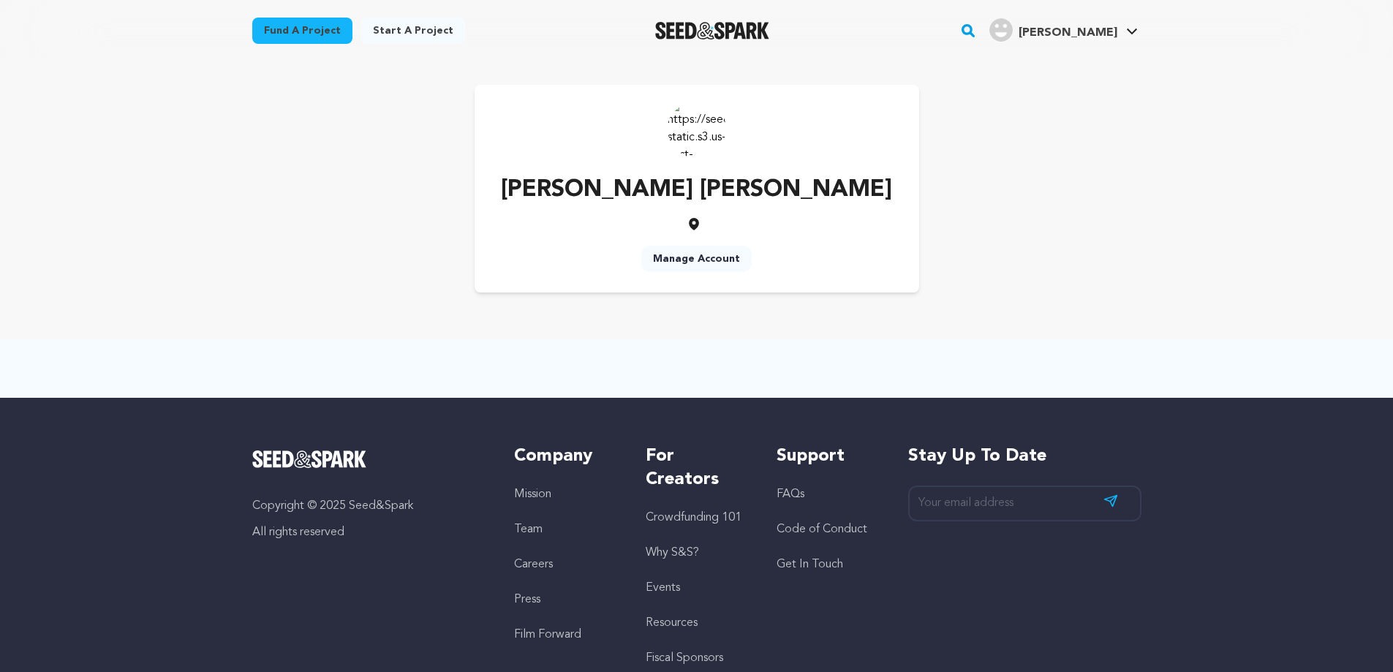
click at [700, 127] on img at bounding box center [697, 128] width 58 height 58
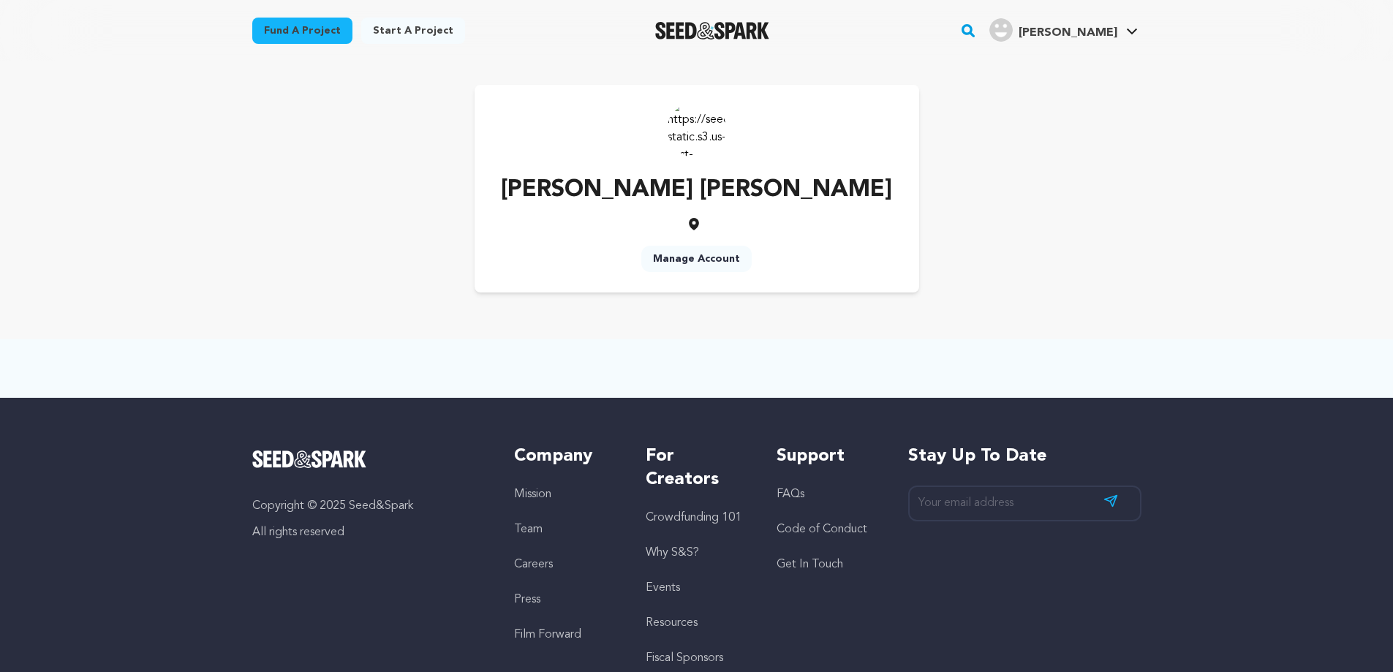
click at [700, 127] on img at bounding box center [697, 128] width 58 height 58
click at [1044, 165] on link "View Profile" at bounding box center [1088, 161] width 164 height 32
click at [1113, 30] on span "[PERSON_NAME]" at bounding box center [1068, 33] width 99 height 12
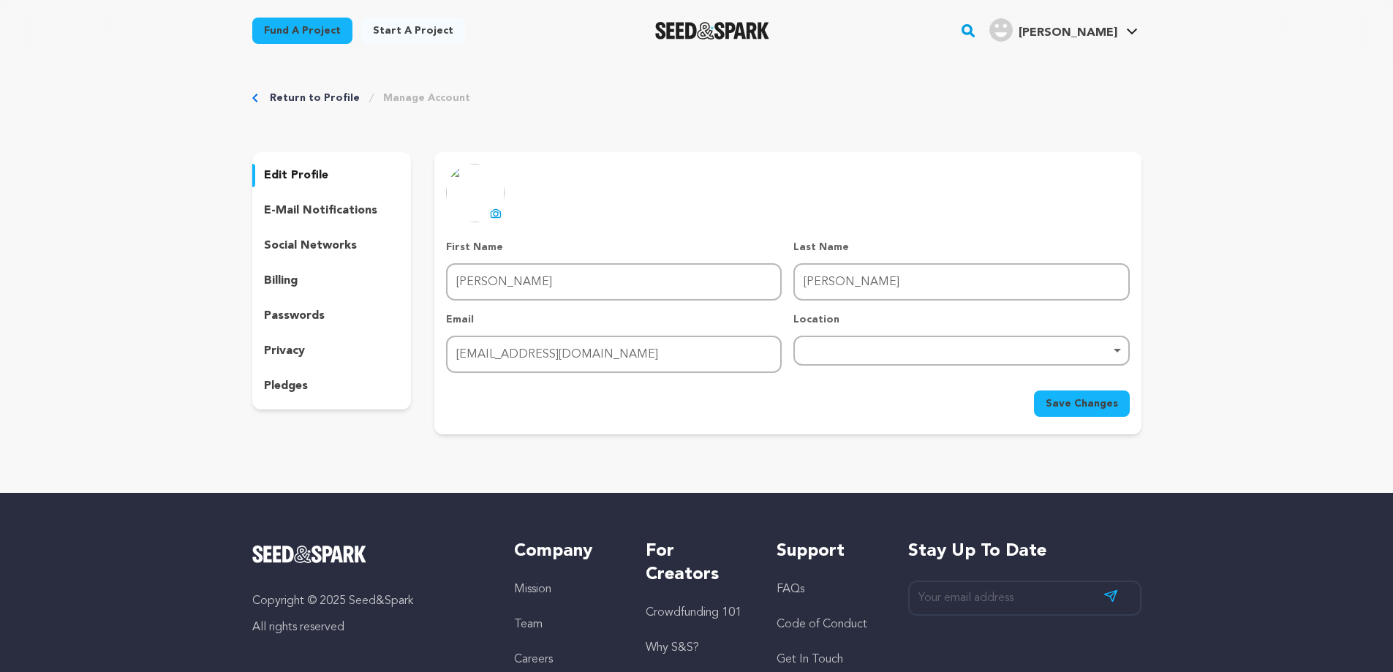
click at [303, 178] on p "edit profile" at bounding box center [296, 176] width 64 height 18
click at [309, 250] on p "social networks" at bounding box center [310, 246] width 93 height 18
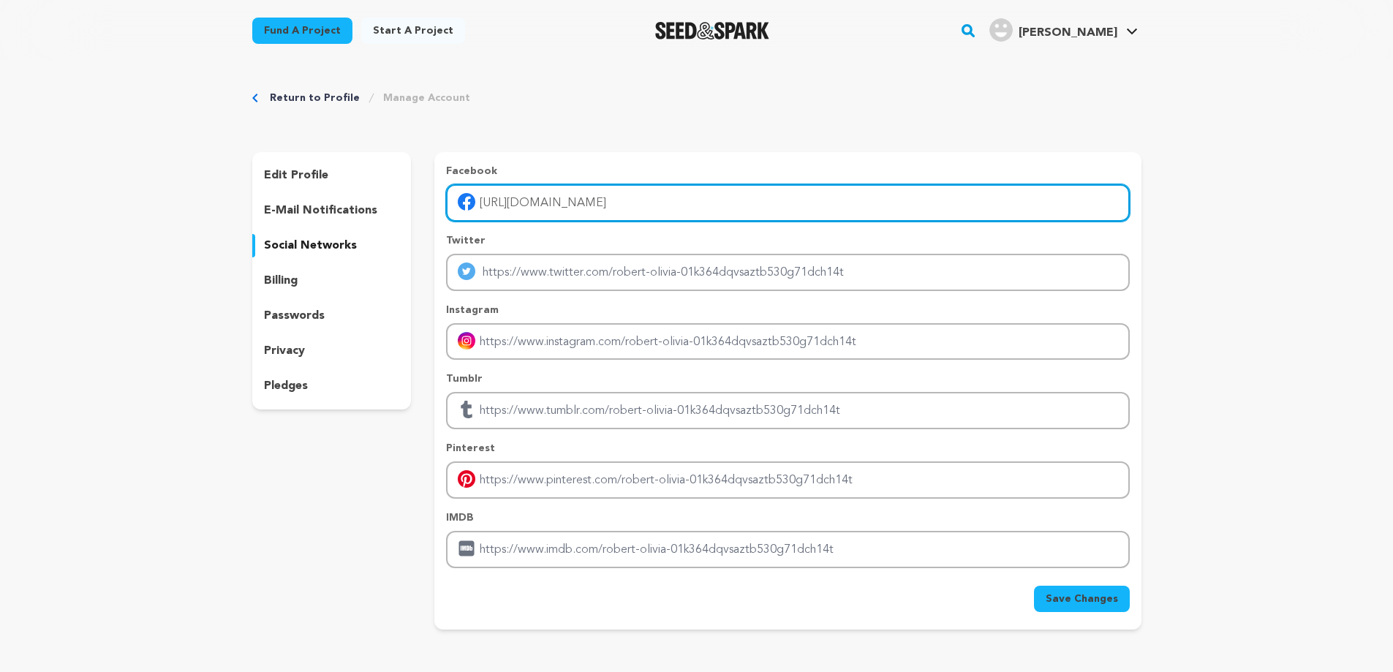
click at [581, 219] on input "https://www.allofficeslocation.com/qatar-airways/qatar-airways-brisbane-office/" at bounding box center [787, 202] width 683 height 37
paste input "https://bit.ly/3HmTm5T"
type input "https://bit.ly/3HmTm5T"
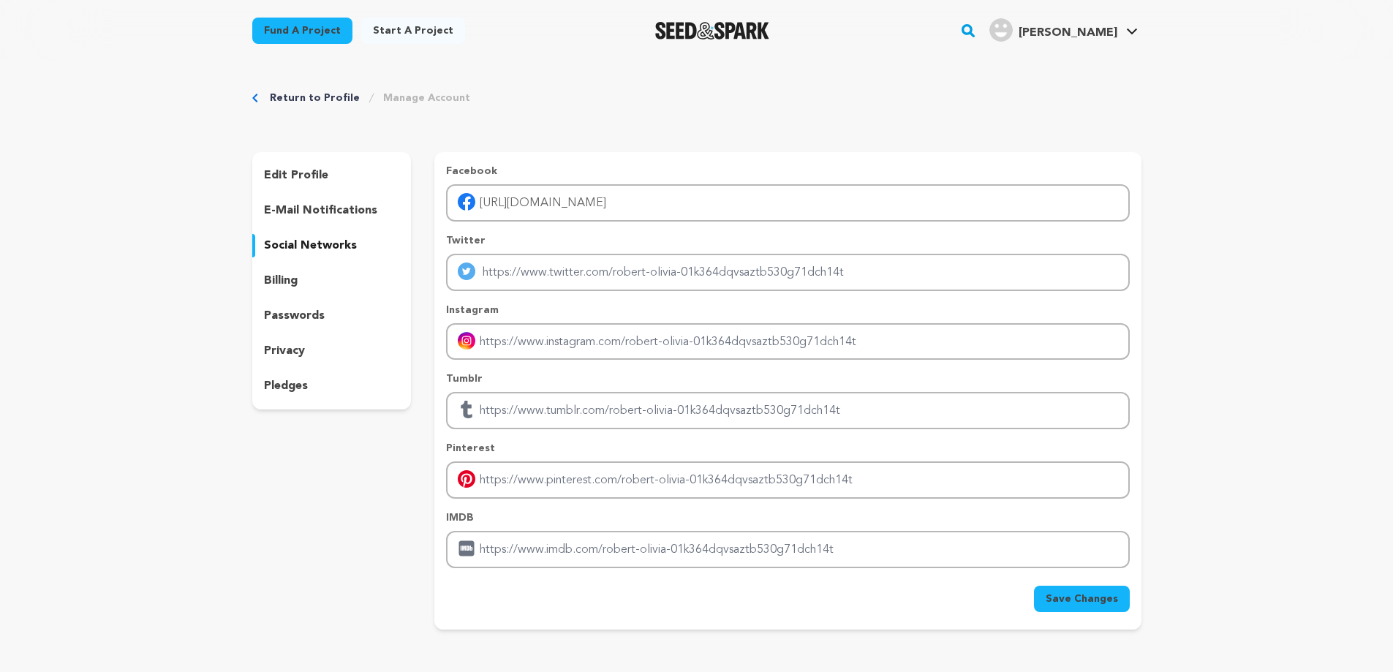
click at [1092, 597] on span "Save Changes" at bounding box center [1082, 599] width 72 height 15
click at [1046, 151] on link "View Profile" at bounding box center [1088, 161] width 164 height 32
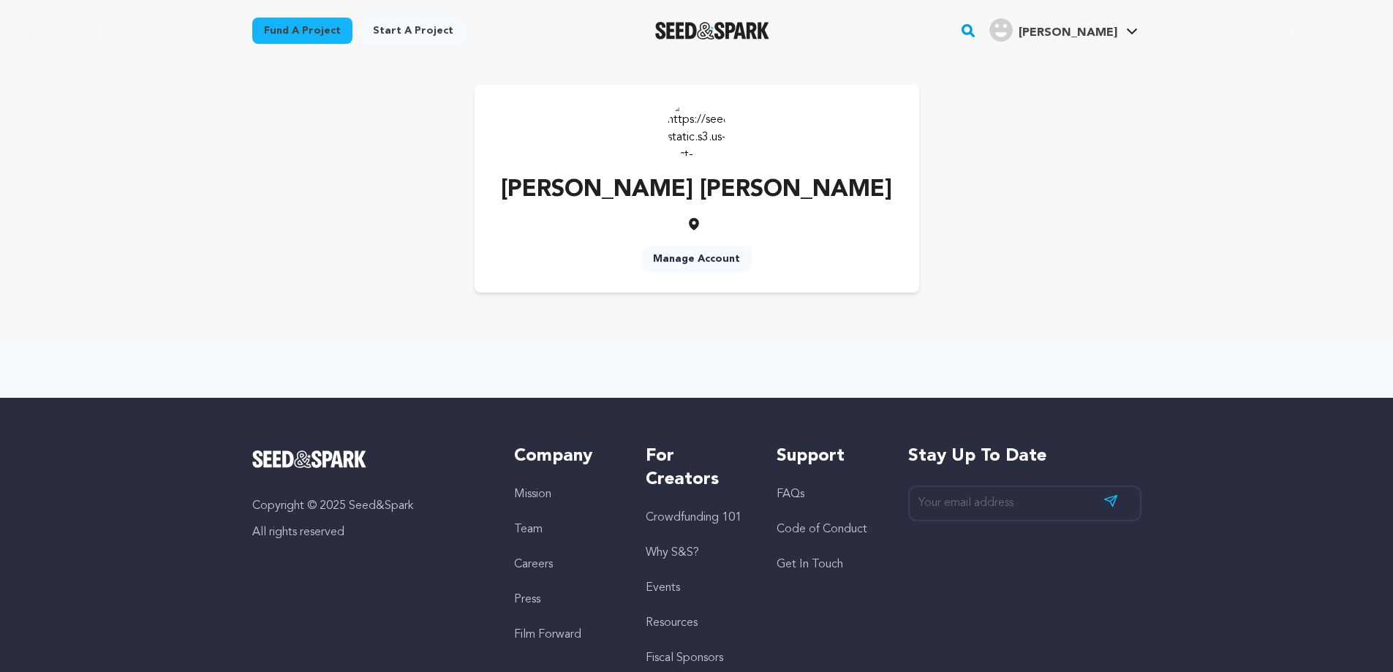
click at [697, 142] on img at bounding box center [697, 128] width 58 height 58
